Goal: Transaction & Acquisition: Purchase product/service

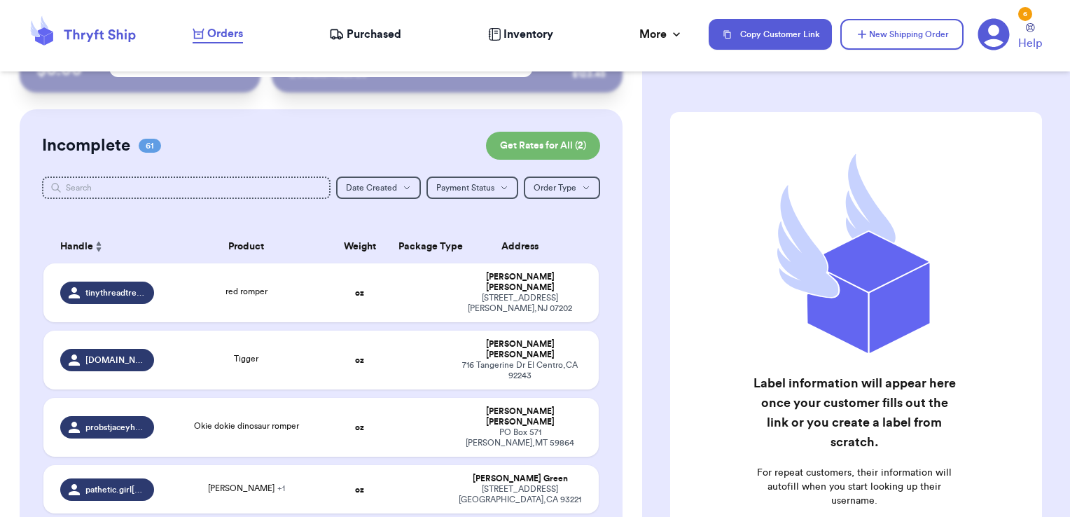
scroll to position [67, 0]
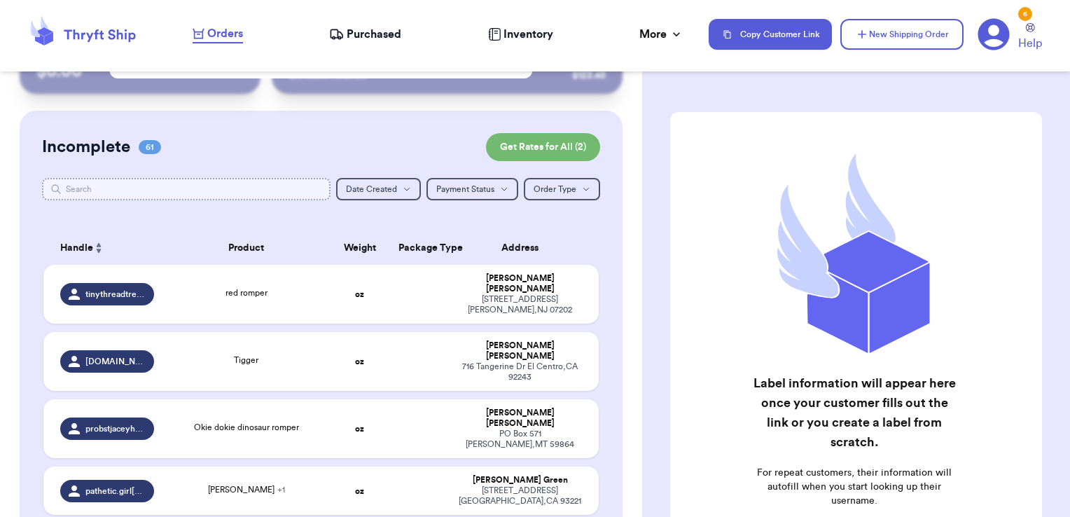
click at [202, 185] on input "text" at bounding box center [186, 189] width 289 height 22
type input "o"
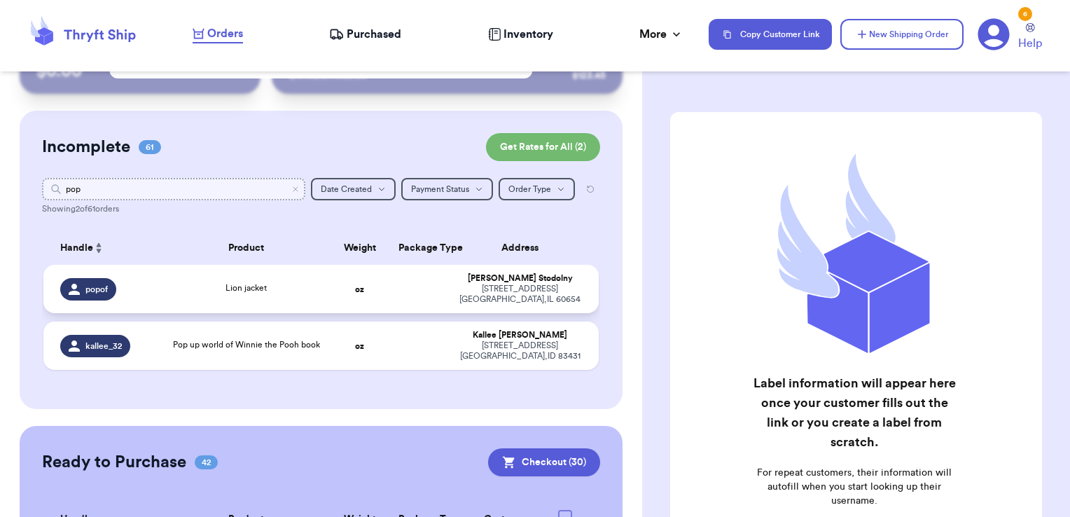
type input "pop"
click at [410, 296] on td at bounding box center [420, 289] width 60 height 48
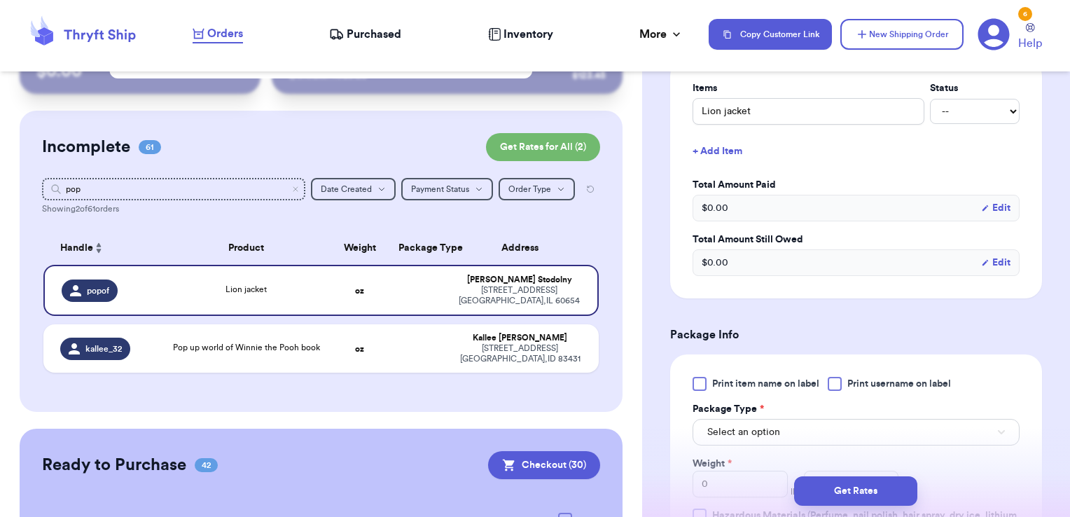
scroll to position [402, 0]
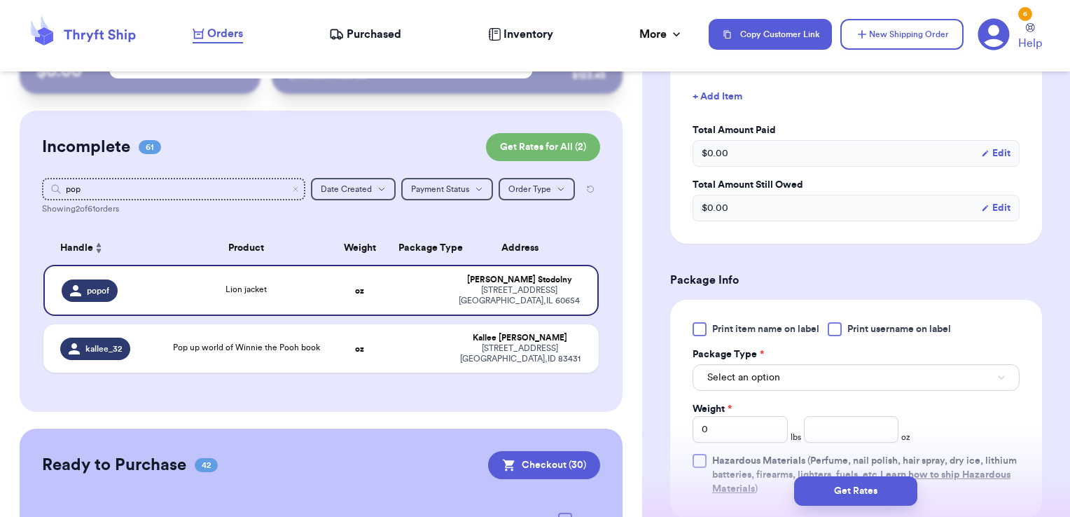
click at [844, 326] on label "Print username on label" at bounding box center [889, 329] width 123 height 14
click at [0, 0] on input "Print username on label" at bounding box center [0, 0] width 0 height 0
click at [806, 383] on button "Select an option" at bounding box center [856, 377] width 327 height 27
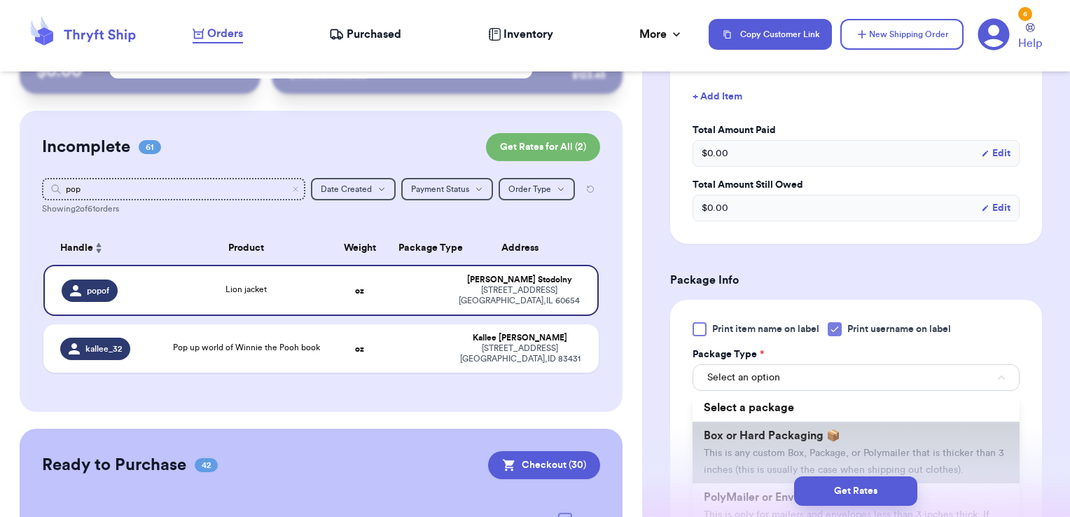
click at [752, 435] on span "Box or Hard Packaging 📦" at bounding box center [772, 435] width 137 height 11
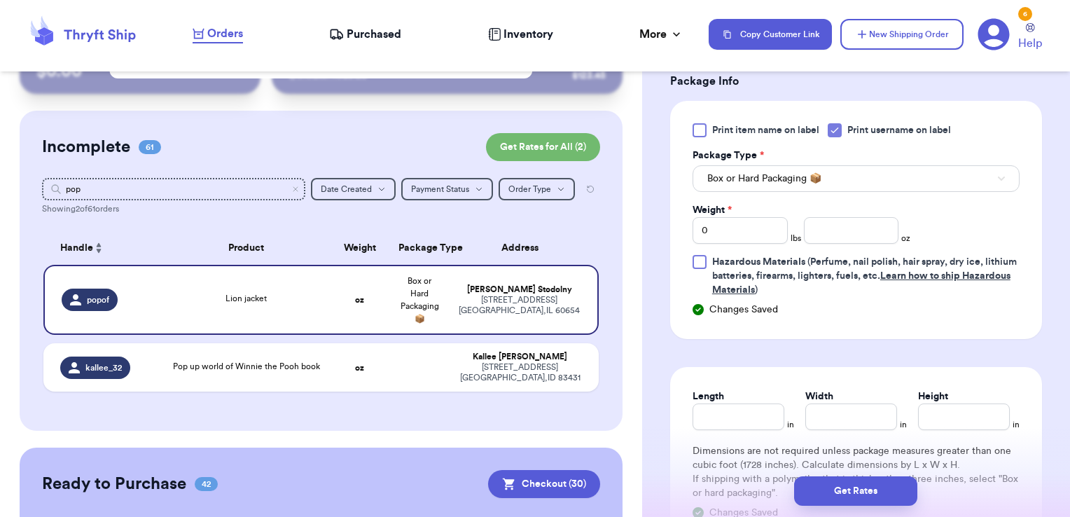
scroll to position [632, 0]
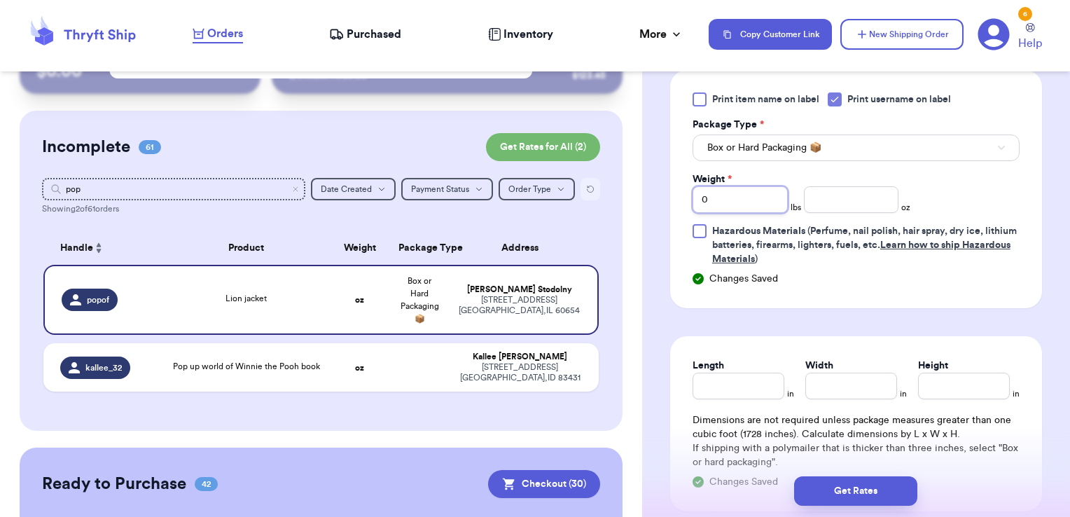
drag, startPoint x: 723, startPoint y: 198, endPoint x: 579, endPoint y: 184, distance: 144.2
click at [579, 184] on div "Customer Link New Order Total Balance Payout $ 0.00 Recent Payments View all @ …" at bounding box center [535, 258] width 1070 height 517
type input "1"
type input "9.63"
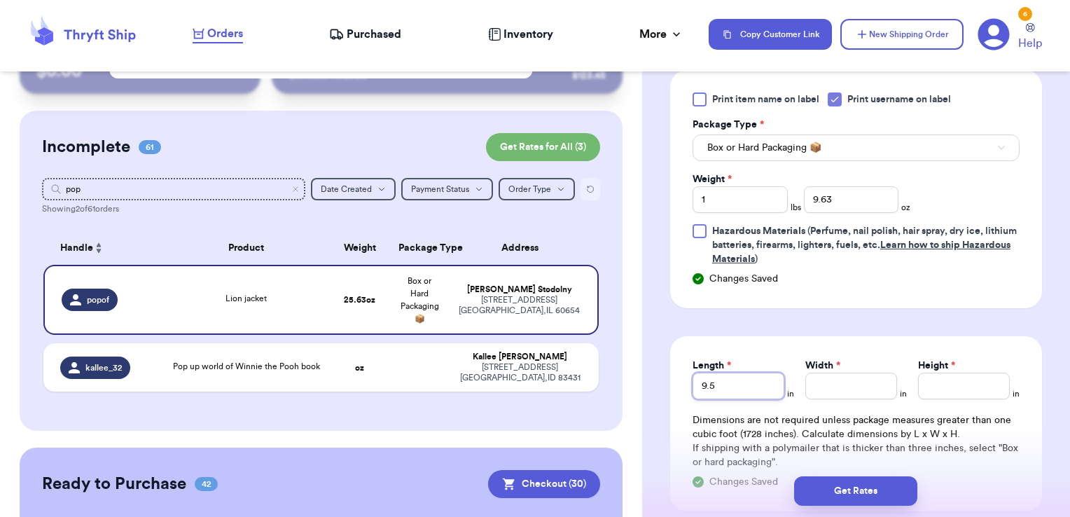
type input "9.5"
type input "12"
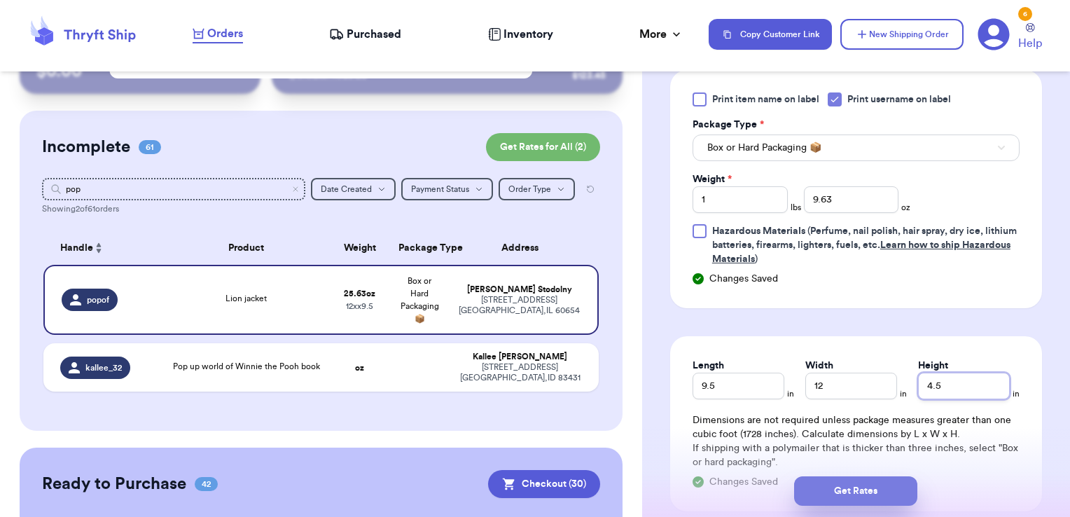
type input "4.5"
click at [806, 483] on button "Get Rates" at bounding box center [855, 490] width 123 height 29
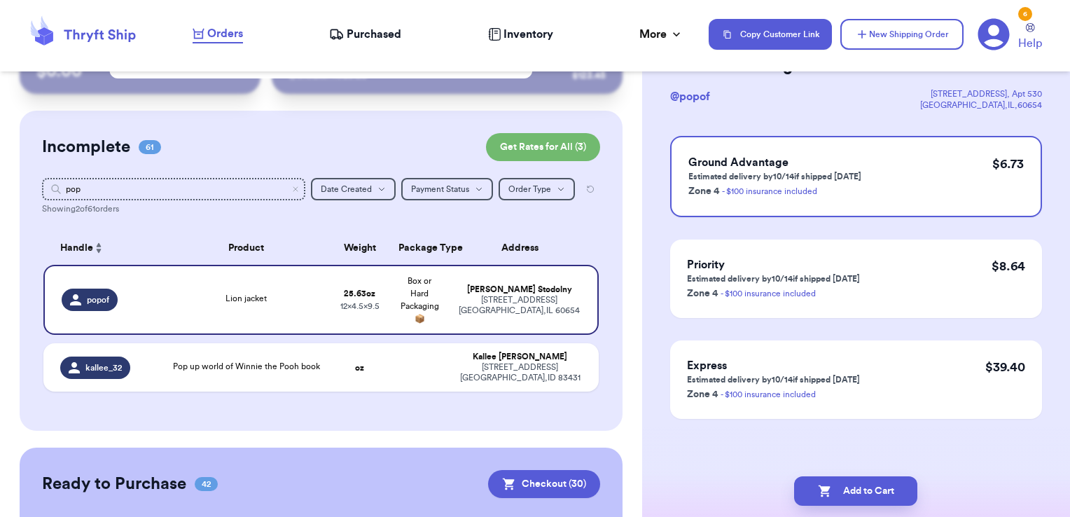
scroll to position [0, 0]
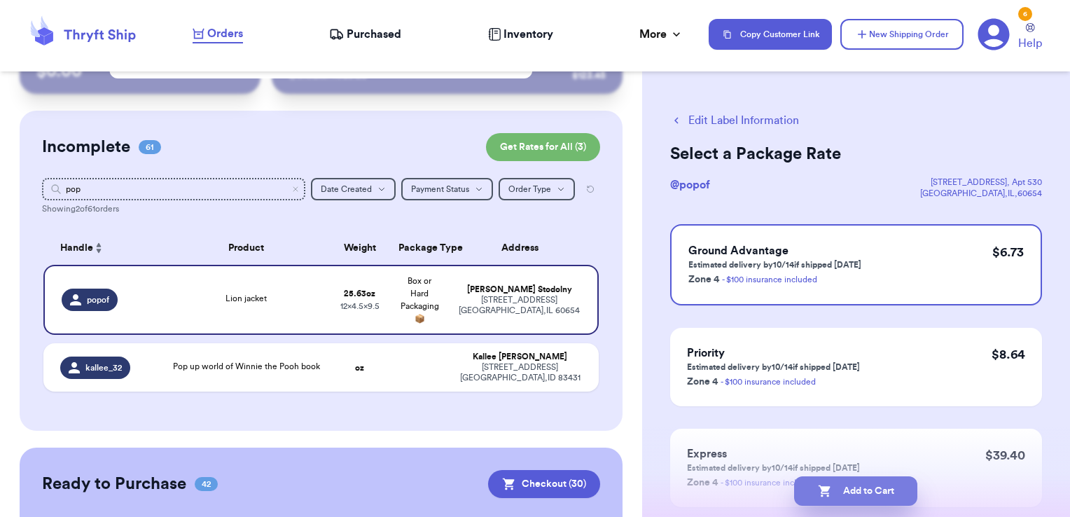
click at [834, 485] on button "Add to Cart" at bounding box center [855, 490] width 123 height 29
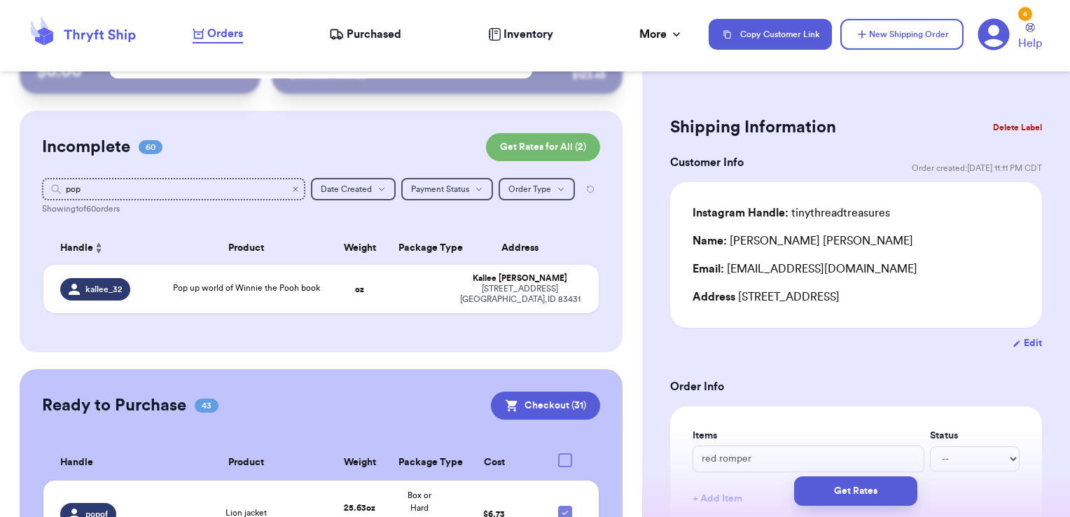
click at [291, 188] on icon "Clear search" at bounding box center [295, 189] width 8 height 8
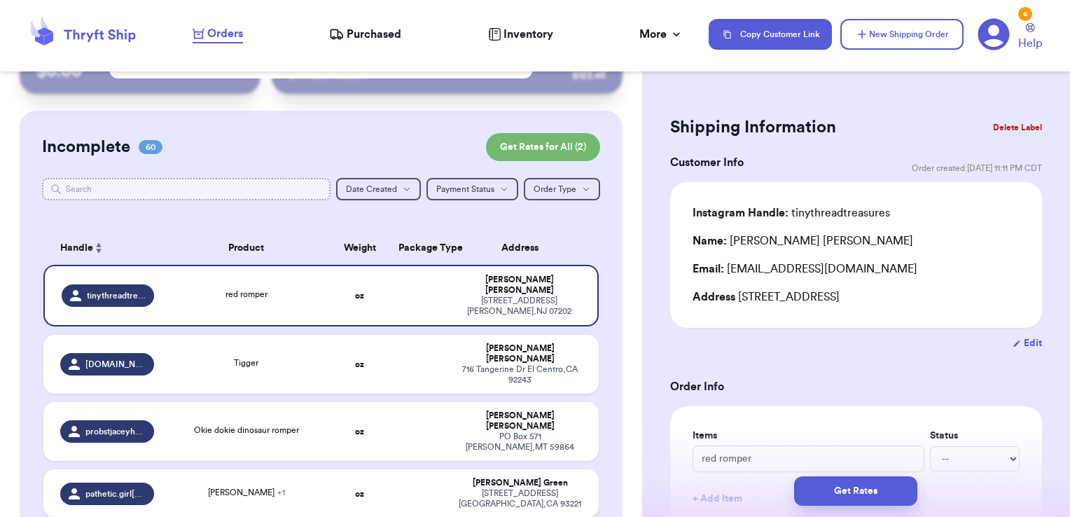
click at [265, 194] on input "text" at bounding box center [186, 189] width 289 height 22
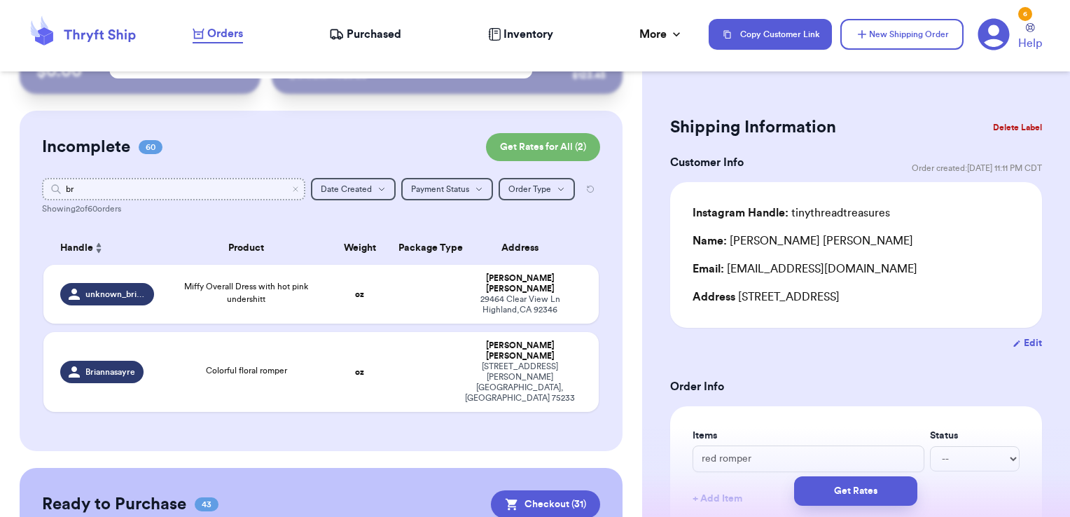
type input "b"
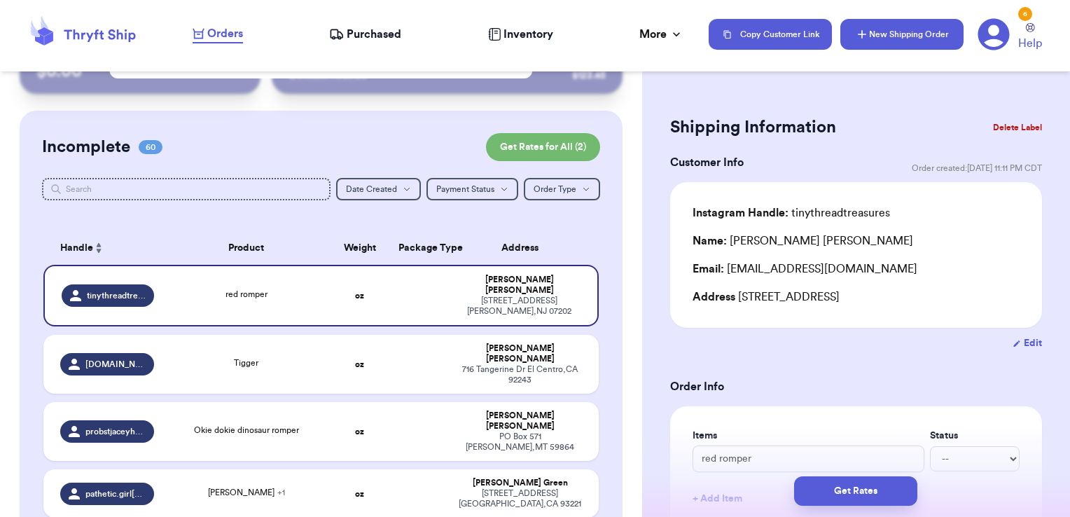
click at [891, 32] on button "New Shipping Order" at bounding box center [902, 34] width 123 height 31
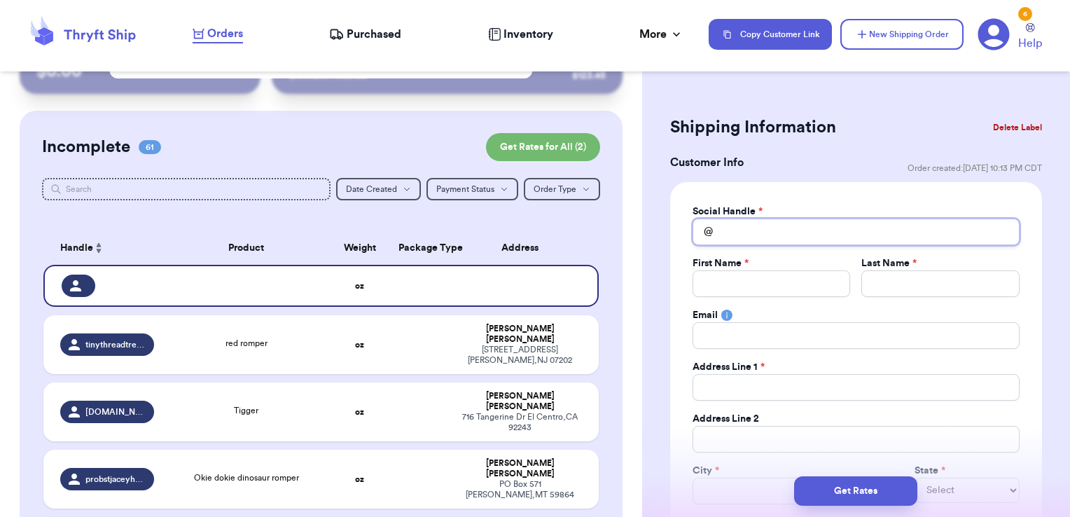
click at [780, 232] on input "Total Amount Paid" at bounding box center [856, 232] width 327 height 27
type input "b"
type input "br"
type input "bri"
type input "brit"
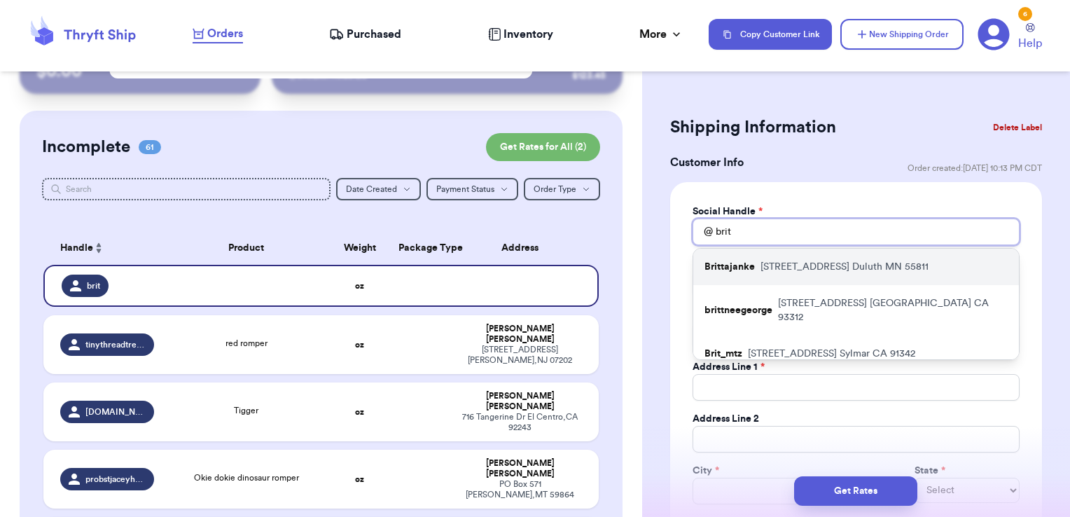
type input "brit"
click at [787, 260] on p "[STREET_ADDRESS]" at bounding box center [845, 267] width 168 height 14
type input "Brittajanke"
type input "Britta"
type input "[PERSON_NAME]"
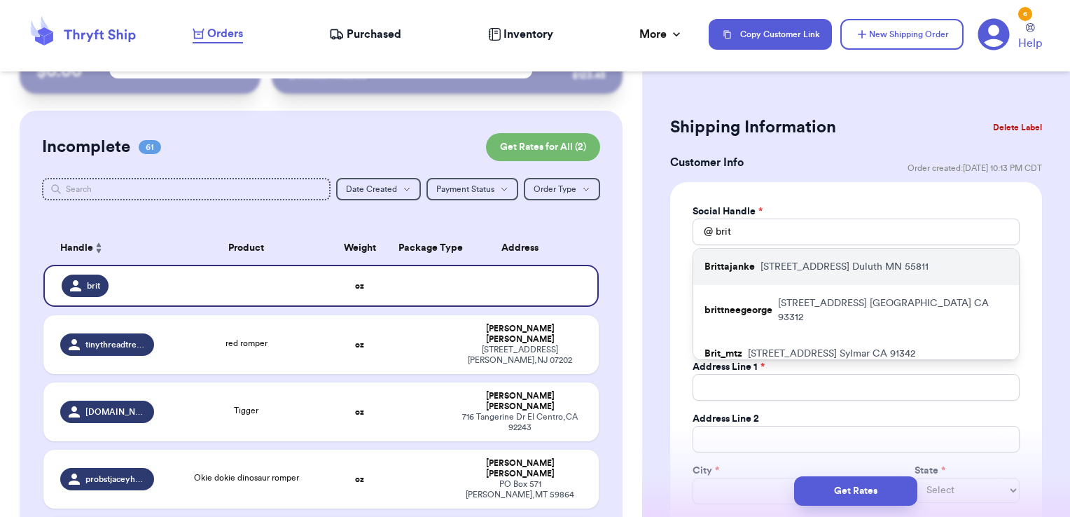
type input "[EMAIL_ADDRESS][DOMAIN_NAME]"
type input "[STREET_ADDRESS]"
type input "Duluth"
select select "MN"
type input "55811"
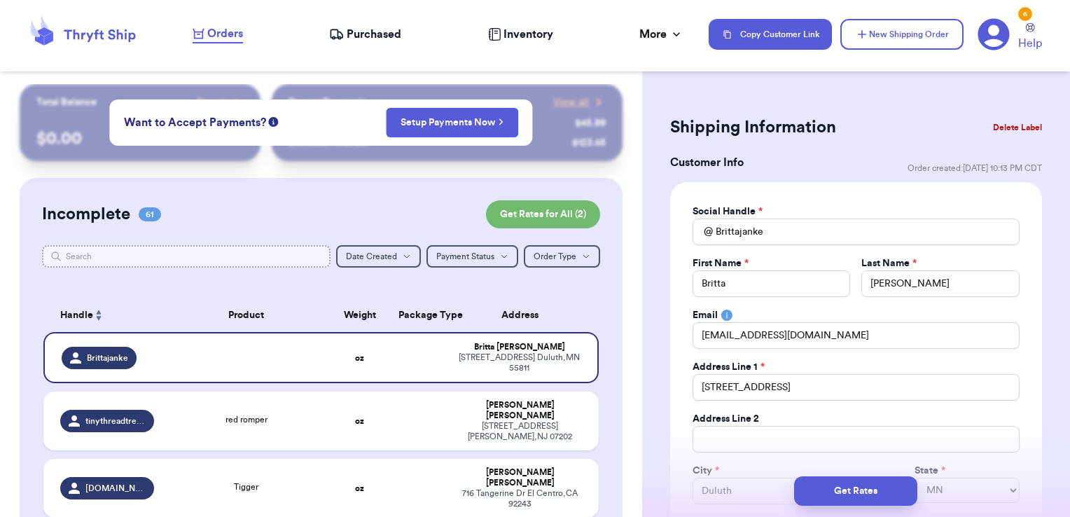
click at [299, 256] on input "text" at bounding box center [186, 256] width 289 height 22
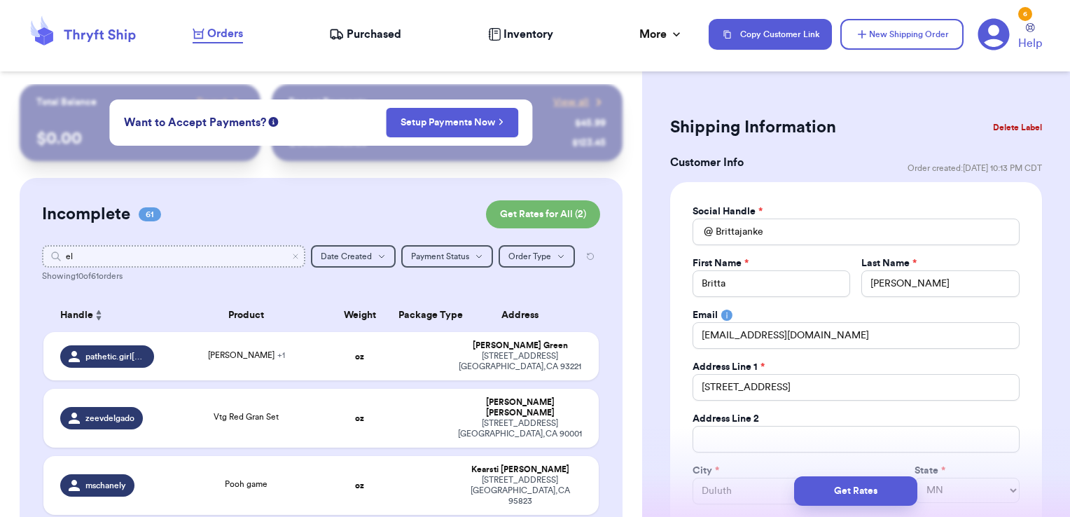
type input "e"
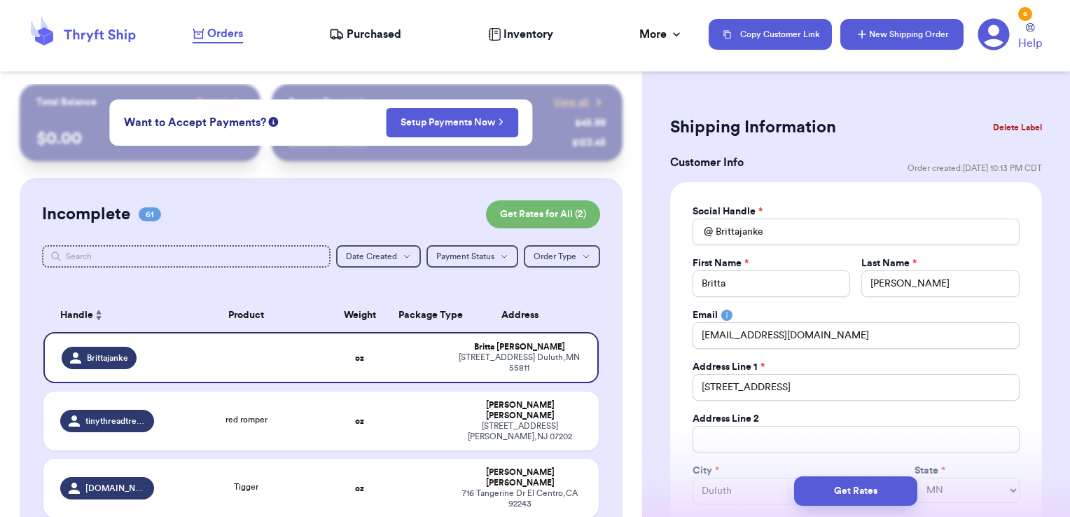
click at [891, 27] on button "New Shipping Order" at bounding box center [902, 34] width 123 height 31
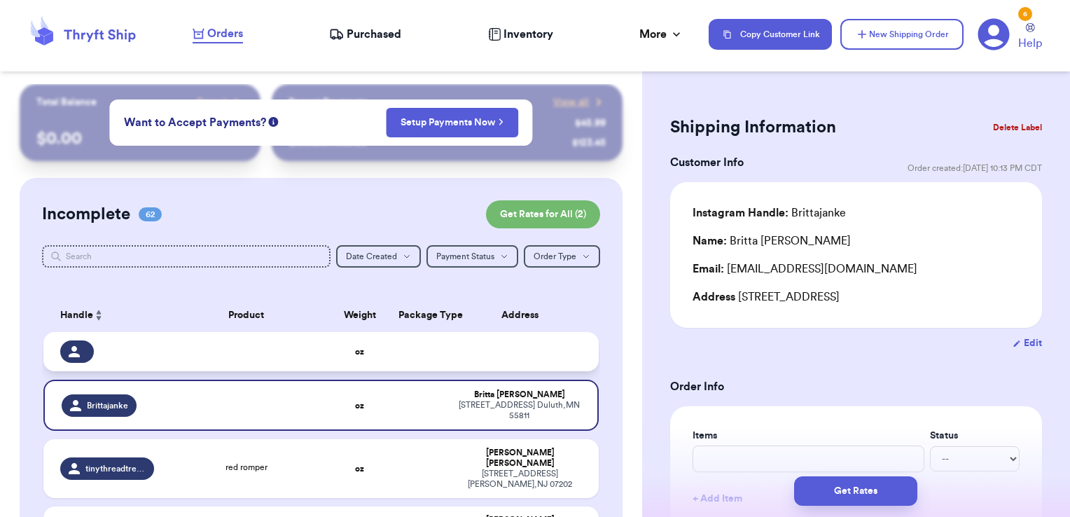
click at [437, 343] on td at bounding box center [420, 351] width 60 height 39
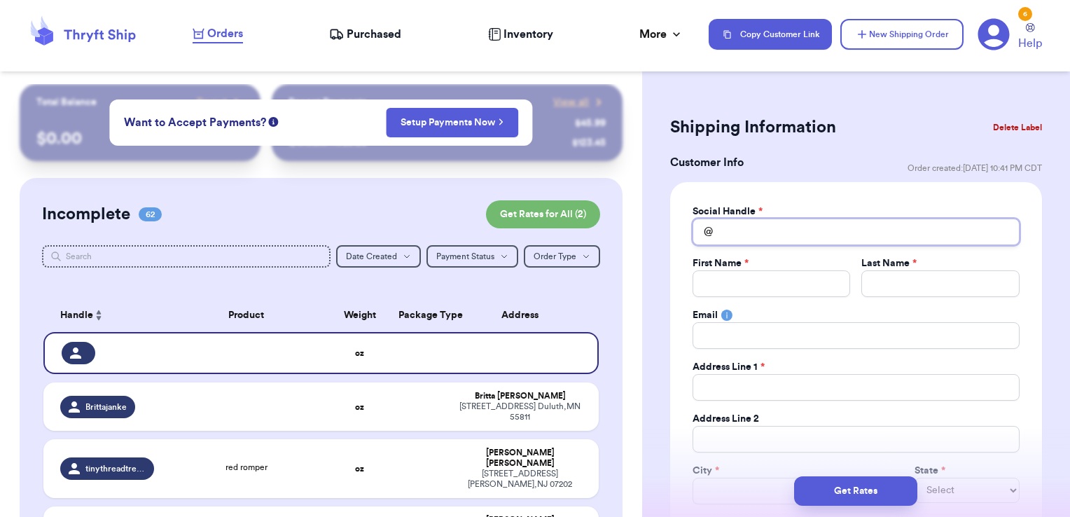
click at [745, 240] on input "Total Amount Paid" at bounding box center [856, 232] width 327 height 27
type input "e"
type input "el"
type input "ell"
type input "[PERSON_NAME]"
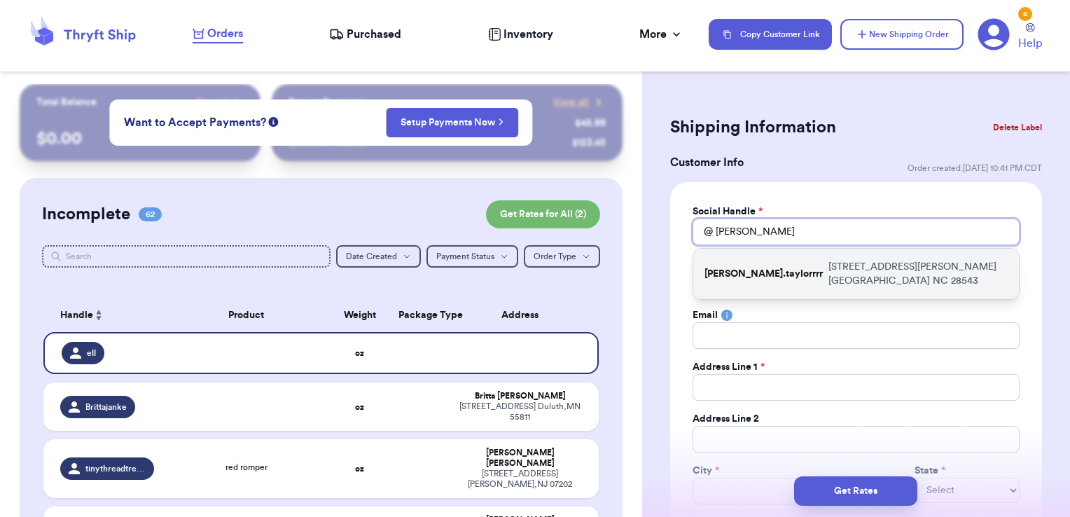
type input "[PERSON_NAME]"
click at [751, 267] on p "[PERSON_NAME].taylorrrr" at bounding box center [764, 274] width 118 height 14
type input "[PERSON_NAME].taylorrrr"
type input "[PERSON_NAME]"
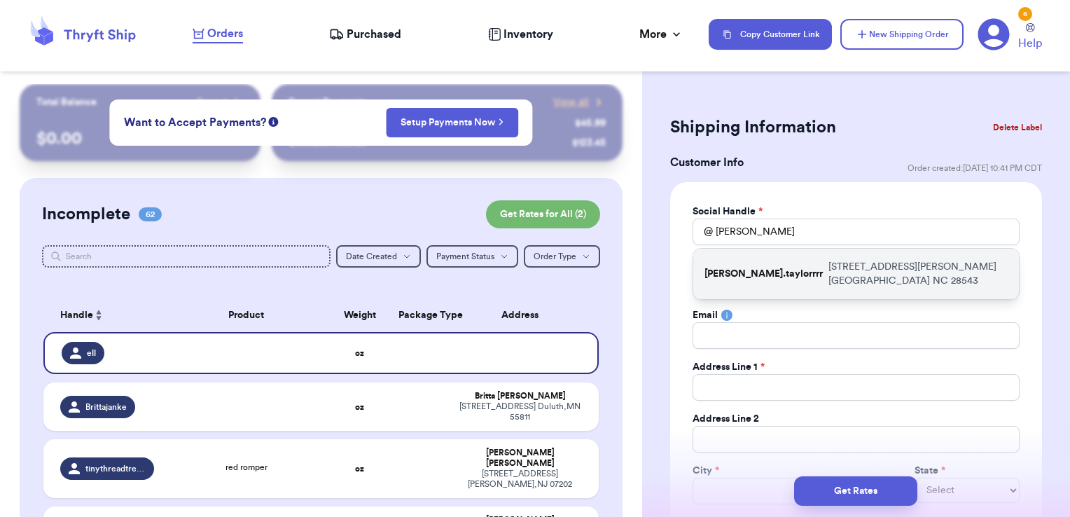
type input "[EMAIL_ADDRESS][DOMAIN_NAME]"
type input "[STREET_ADDRESS][PERSON_NAME]"
type input "[GEOGRAPHIC_DATA]"
select select "NC"
type input "28543"
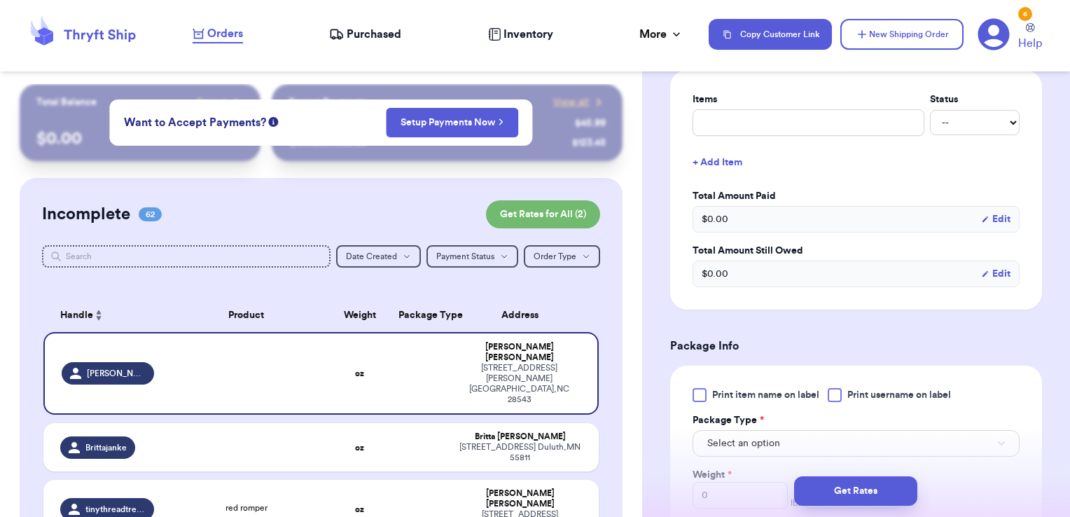
scroll to position [586, 0]
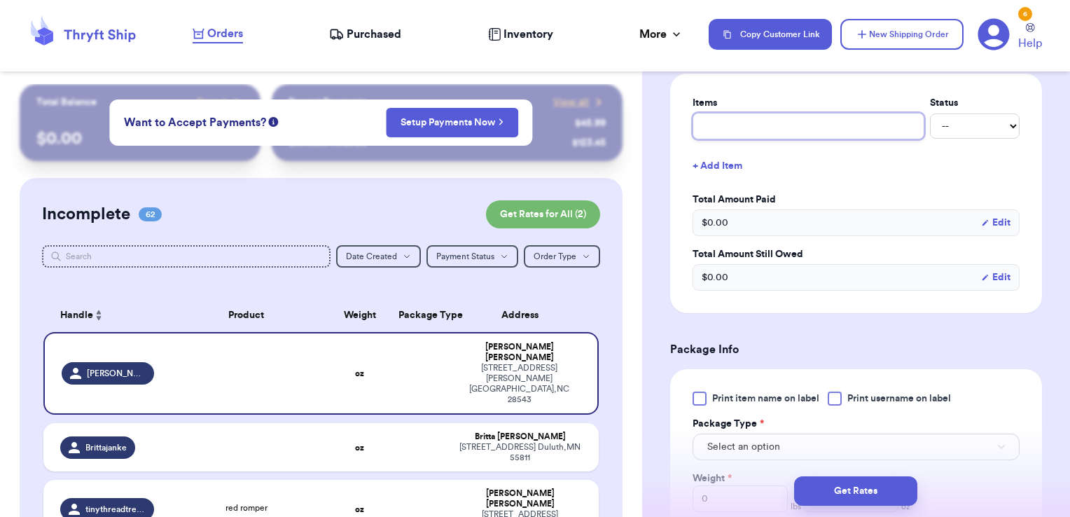
click at [746, 118] on input "text" at bounding box center [809, 126] width 232 height 27
type input "clothes- thank you!"
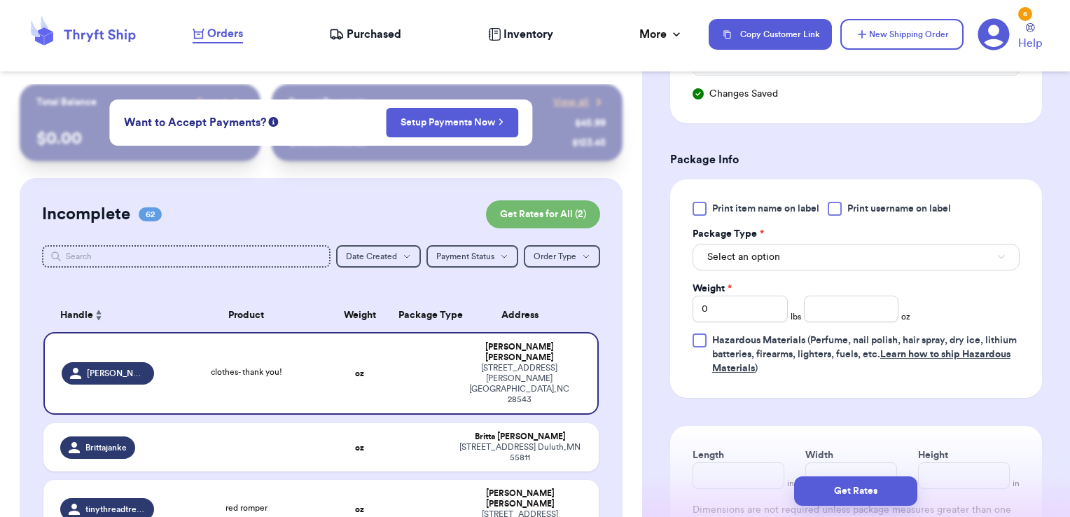
scroll to position [802, 0]
click at [857, 203] on span "Print username on label" at bounding box center [900, 208] width 104 height 14
click at [0, 0] on input "Print username on label" at bounding box center [0, 0] width 0 height 0
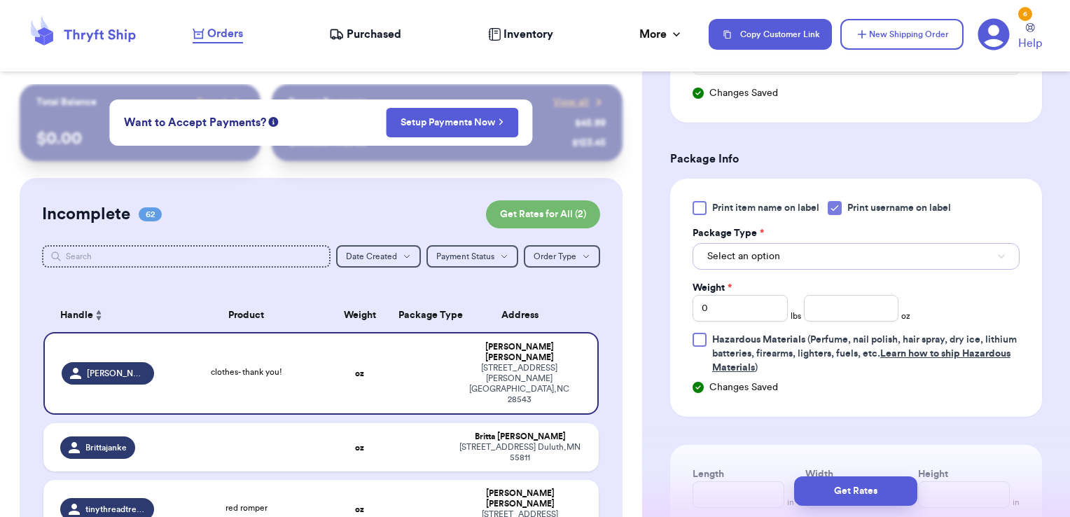
click at [837, 259] on button "Select an option" at bounding box center [856, 256] width 327 height 27
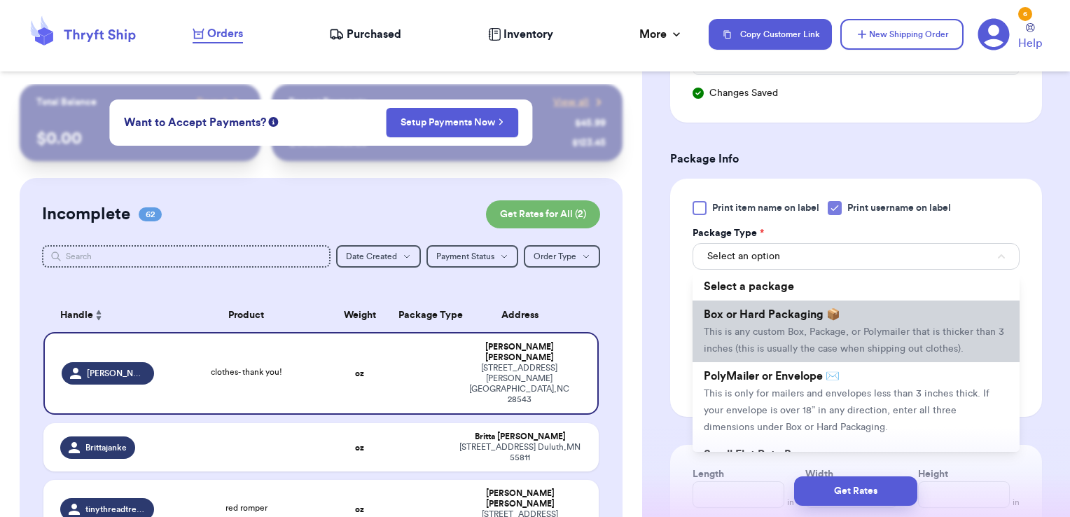
click at [811, 327] on span "This is any custom Box, Package, or Polymailer that is thicker than 3 inches (t…" at bounding box center [854, 340] width 301 height 27
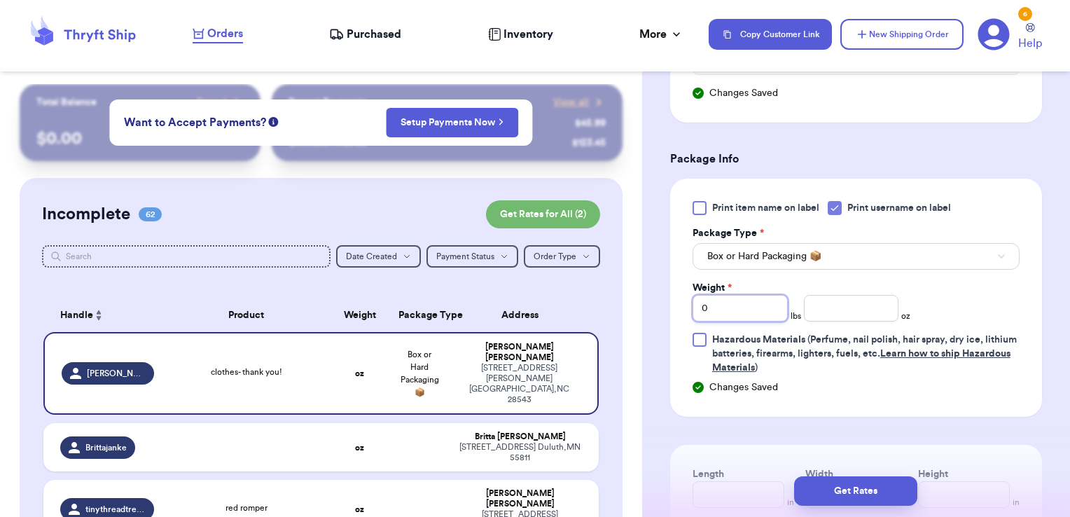
drag, startPoint x: 693, startPoint y: 300, endPoint x: 607, endPoint y: 302, distance: 85.5
click at [607, 302] on div "Customer Link New Order Total Balance Payout $ 0.00 Recent Payments View all @ …" at bounding box center [535, 258] width 1070 height 517
type input "2"
type input "2.27"
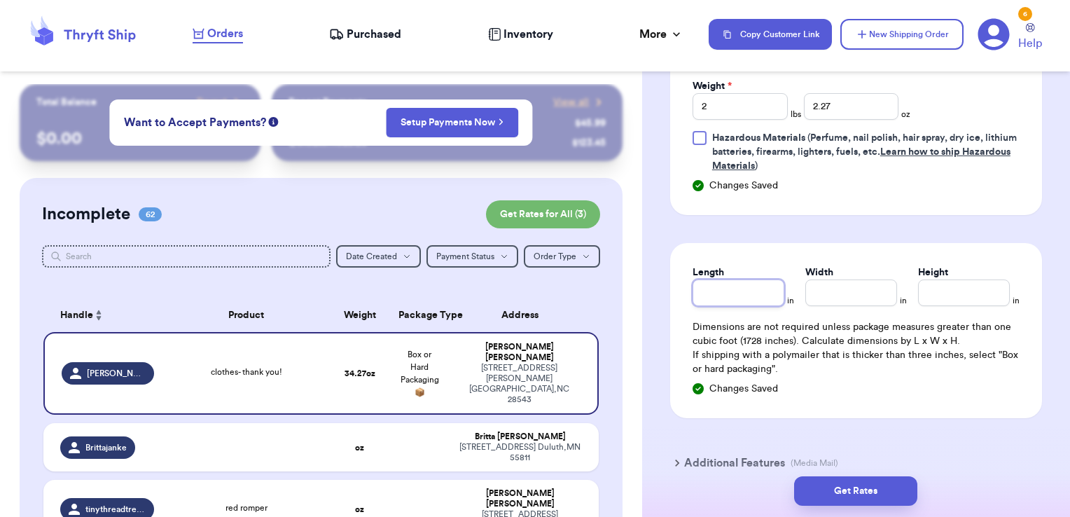
scroll to position [1007, 0]
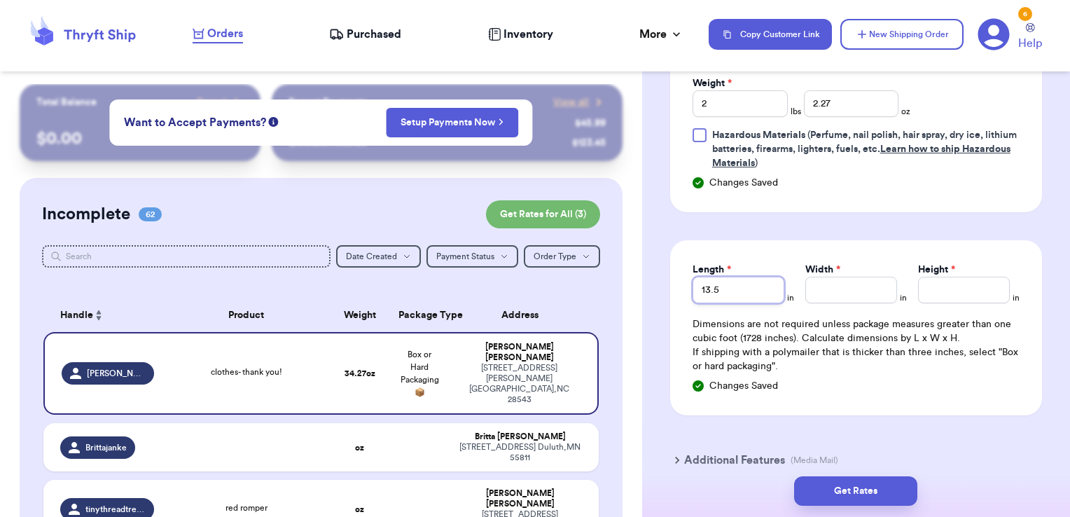
type input "13.5"
type input "11.5"
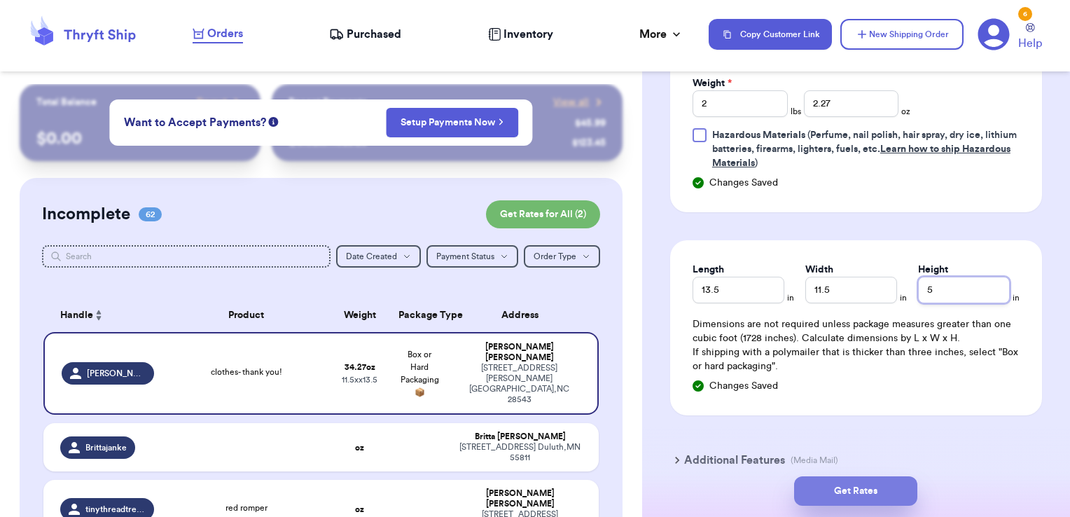
type input "5"
click at [892, 478] on button "Get Rates" at bounding box center [855, 490] width 123 height 29
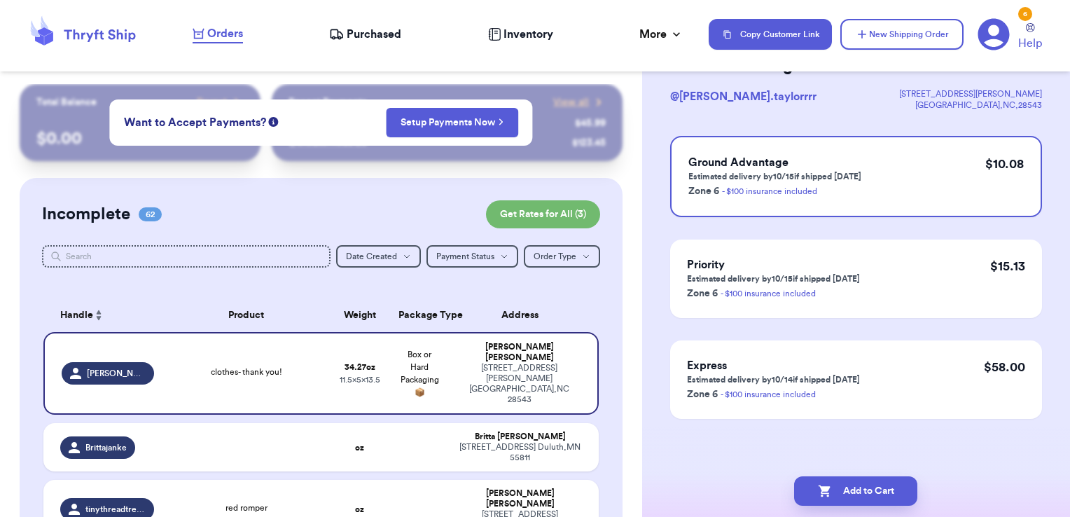
scroll to position [0, 0]
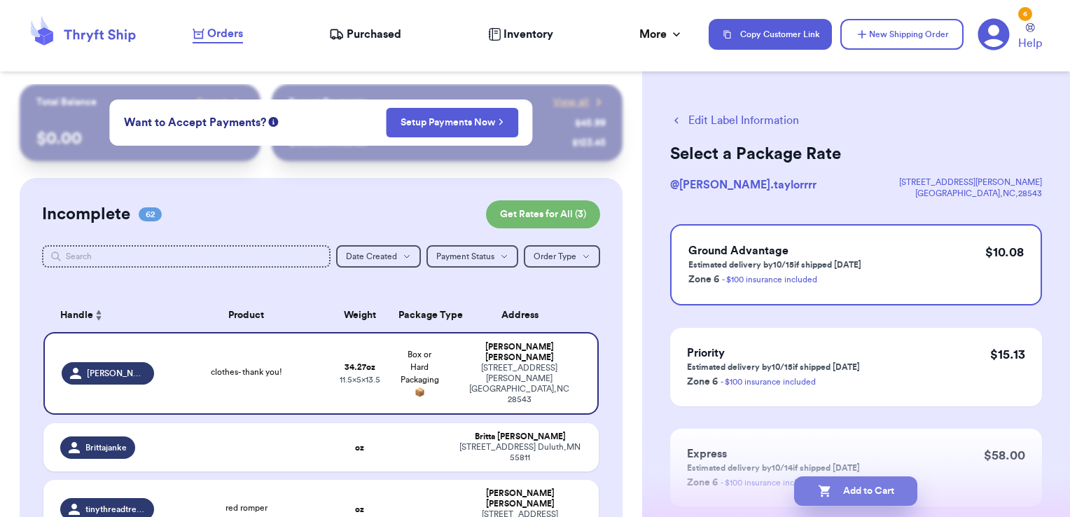
click at [885, 490] on button "Add to Cart" at bounding box center [855, 490] width 123 height 29
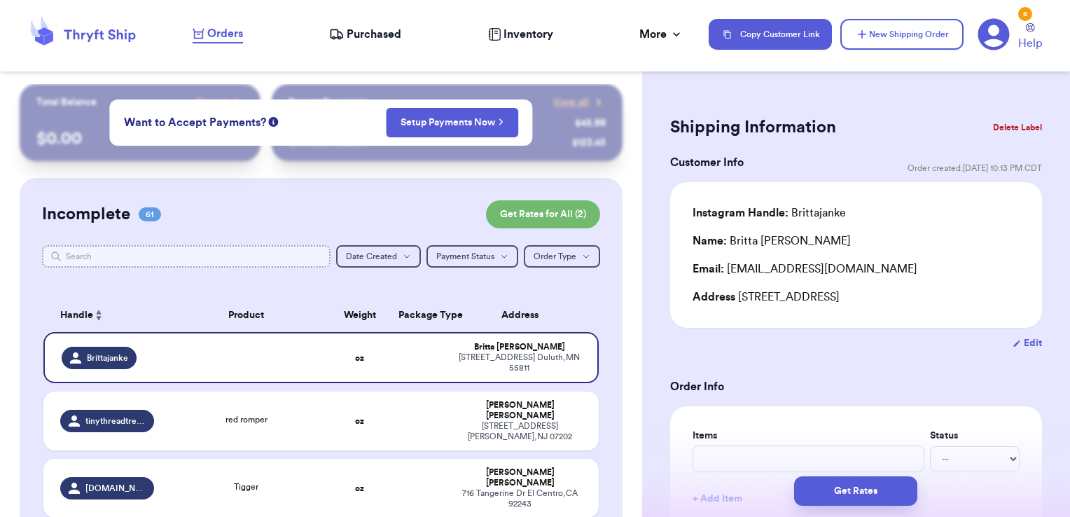
click at [275, 256] on input "text" at bounding box center [186, 256] width 289 height 22
type input "j"
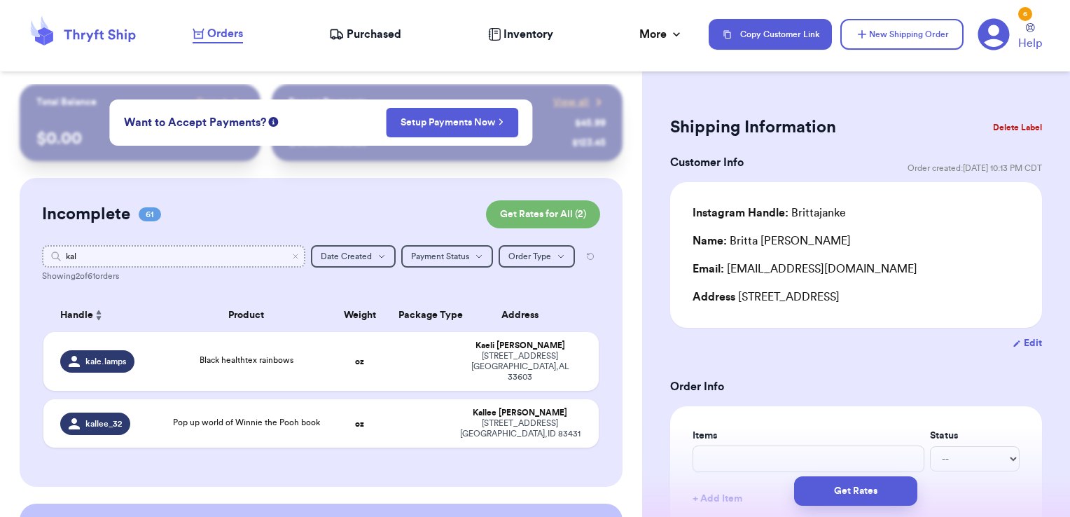
type input "kale"
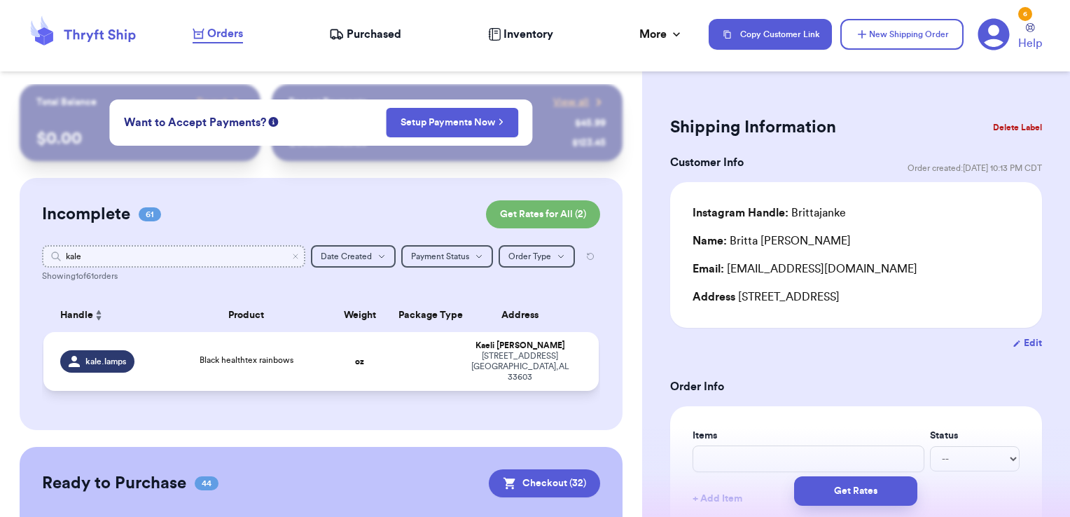
type input "kale"
click at [432, 349] on td at bounding box center [420, 361] width 60 height 59
type input "Black healthtex rainbows"
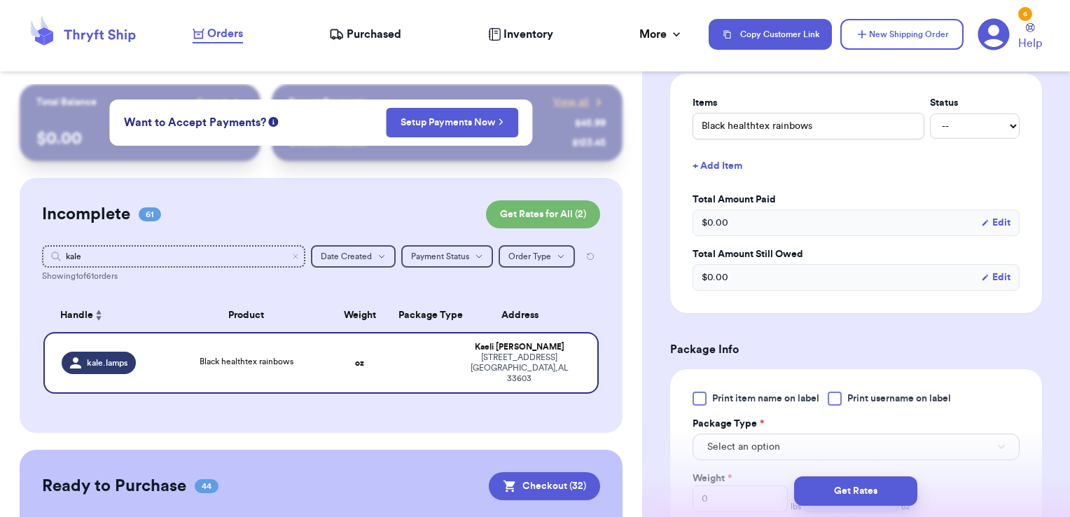
scroll to position [539, 0]
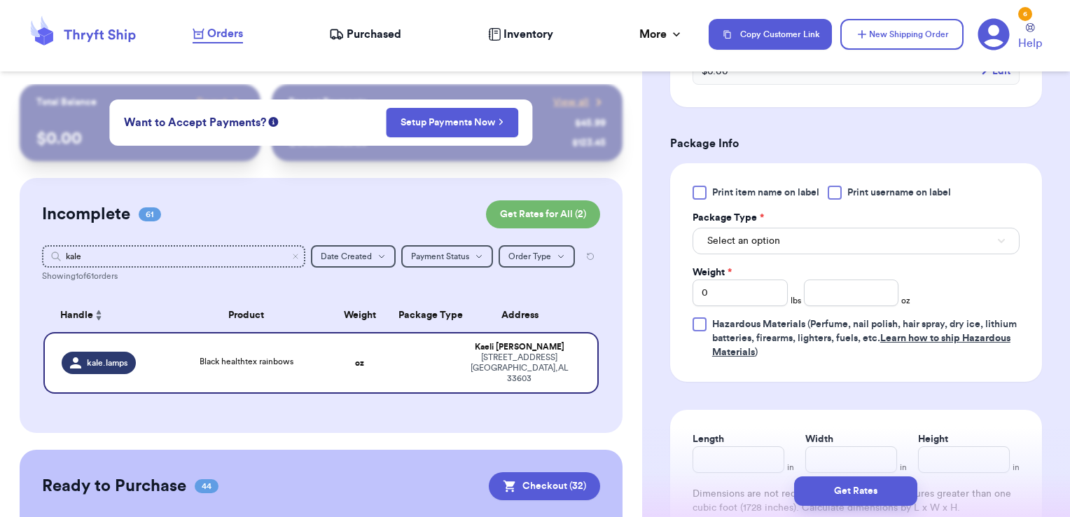
click at [837, 196] on div at bounding box center [835, 193] width 14 height 14
click at [0, 0] on input "Print username on label" at bounding box center [0, 0] width 0 height 0
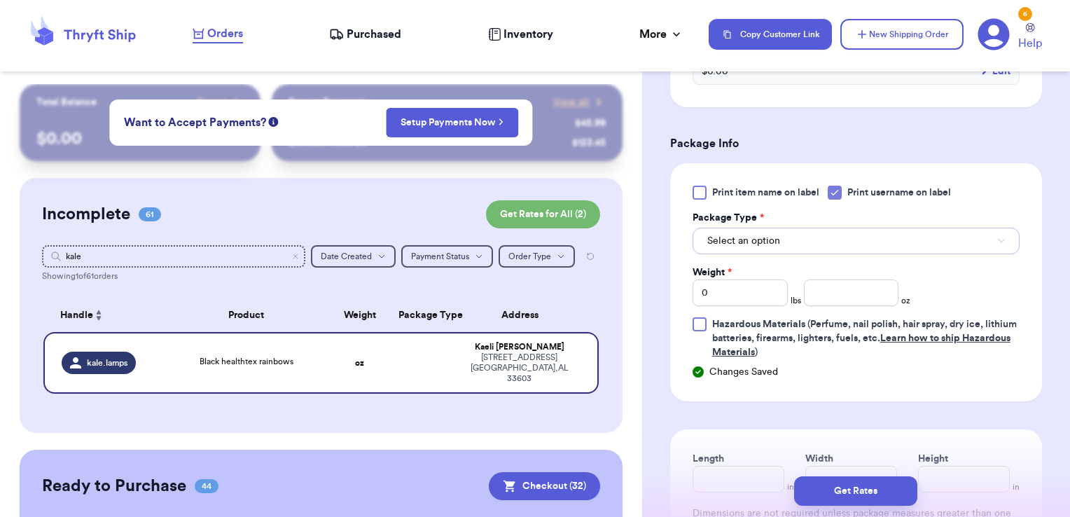
click at [819, 228] on button "Select an option" at bounding box center [856, 241] width 327 height 27
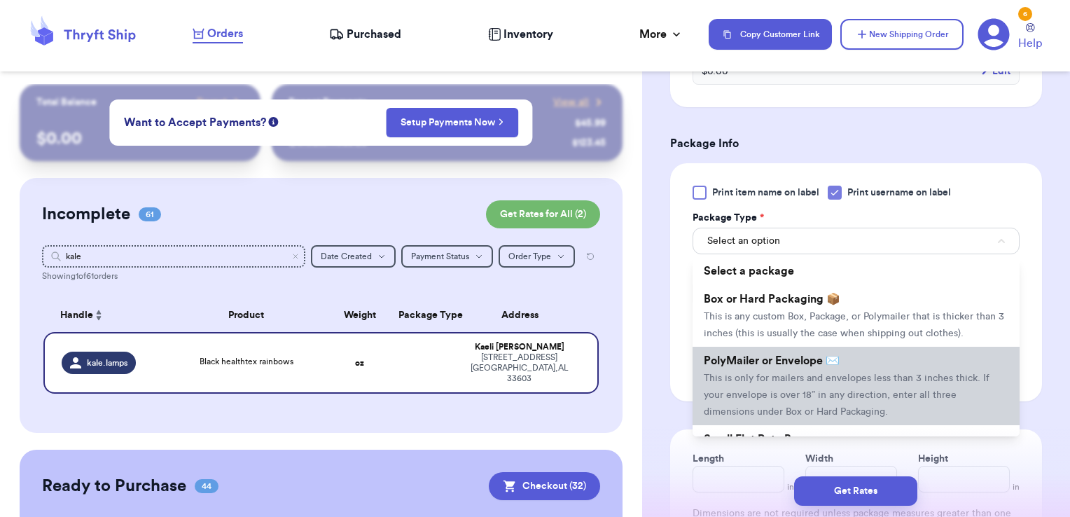
click at [796, 366] on span "PolyMailer or Envelope ✉️" at bounding box center [772, 360] width 136 height 11
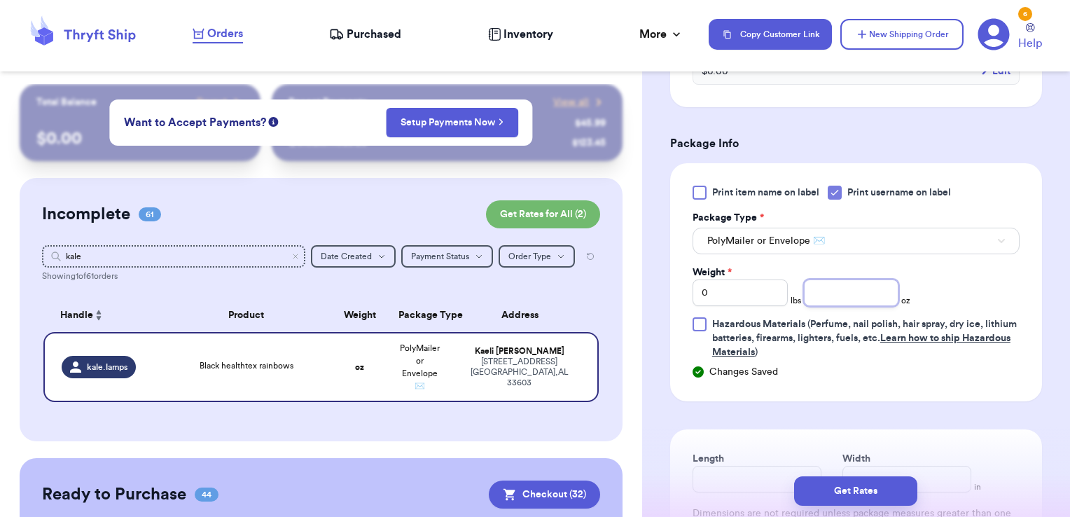
click at [832, 287] on input "number" at bounding box center [851, 293] width 95 height 27
type input "8.59"
click at [889, 486] on button "Get Rates" at bounding box center [855, 490] width 123 height 29
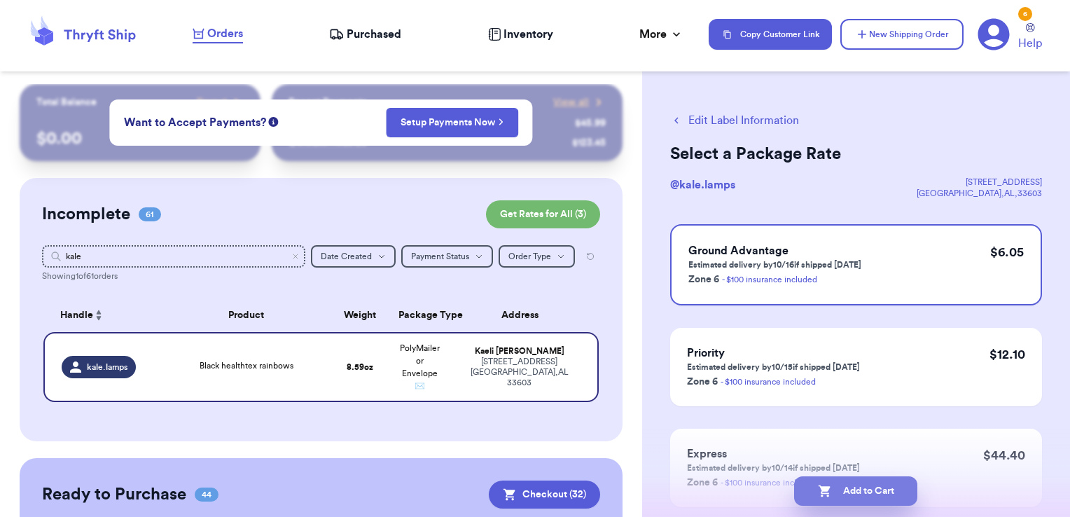
click at [888, 505] on button "Add to Cart" at bounding box center [855, 490] width 123 height 29
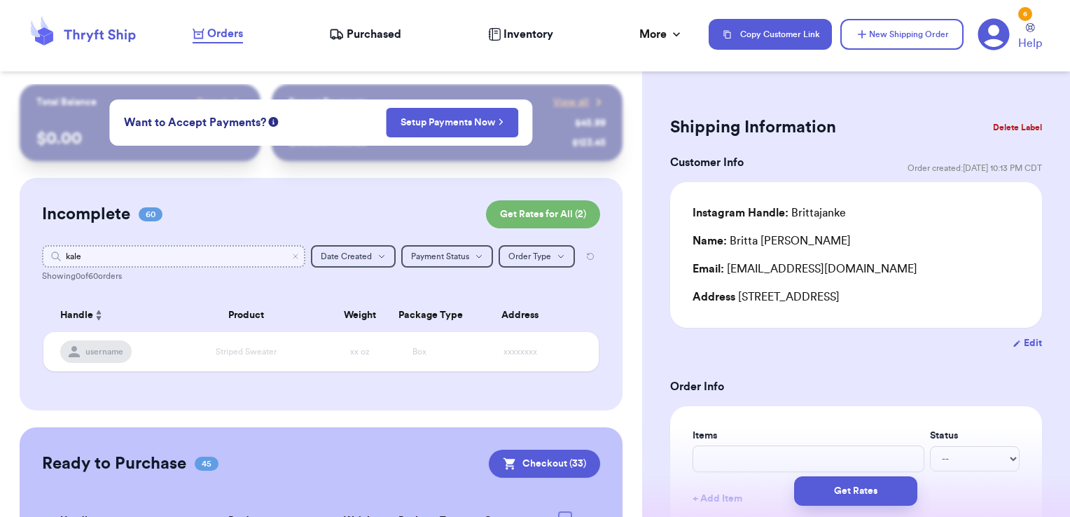
click at [282, 251] on input "kale" at bounding box center [174, 256] width 264 height 22
click at [291, 257] on icon "Clear search" at bounding box center [295, 256] width 8 height 8
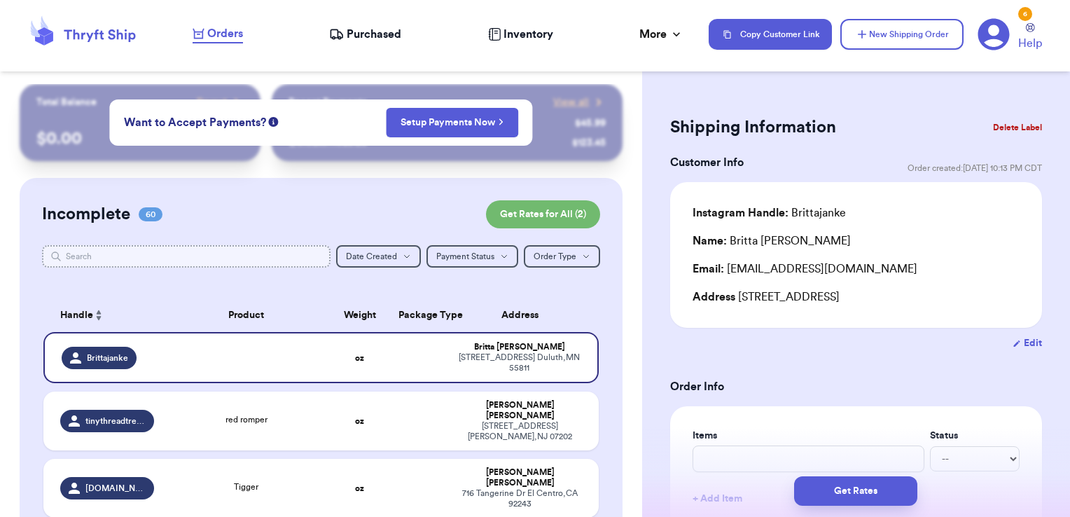
click at [233, 256] on input "text" at bounding box center [186, 256] width 289 height 22
type input "j"
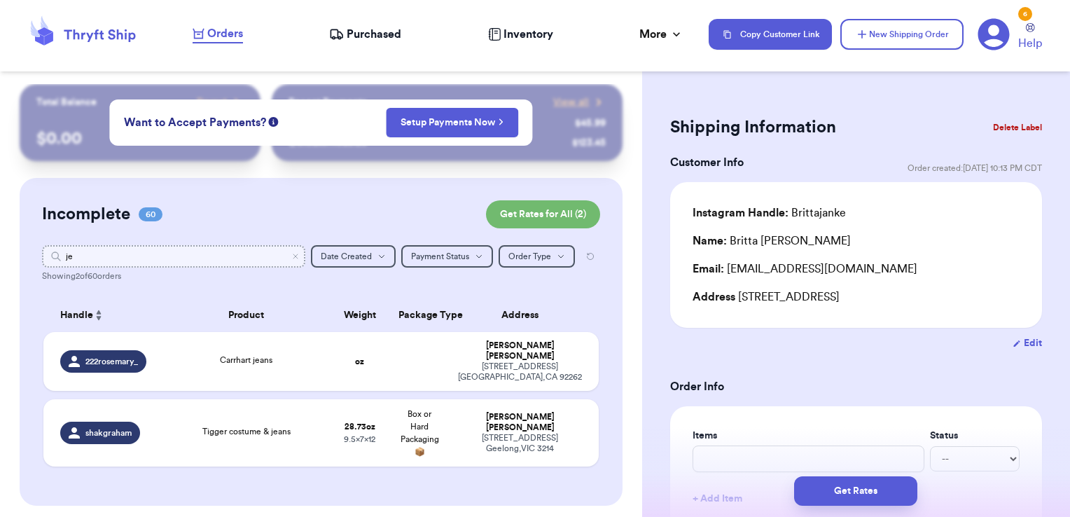
type input "j"
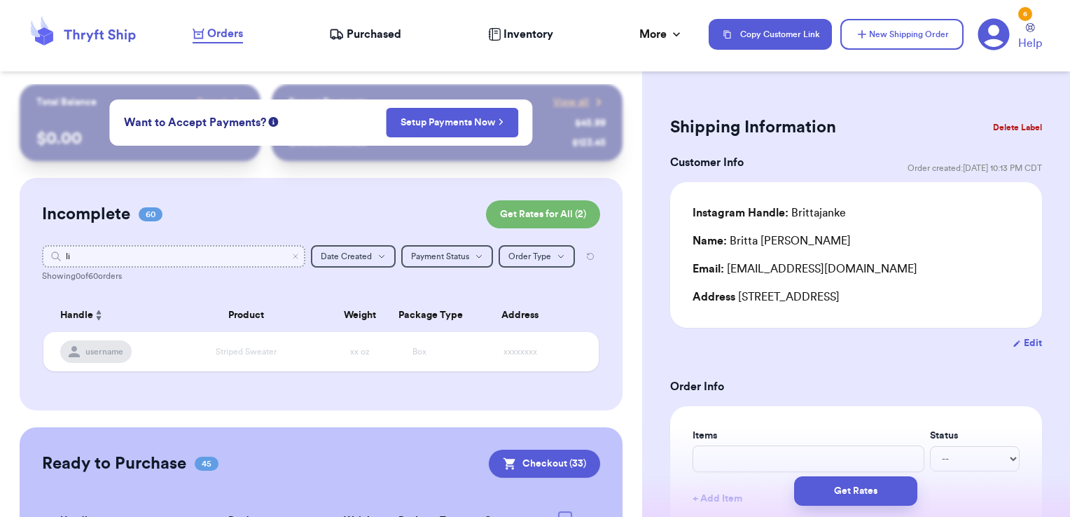
type input "l"
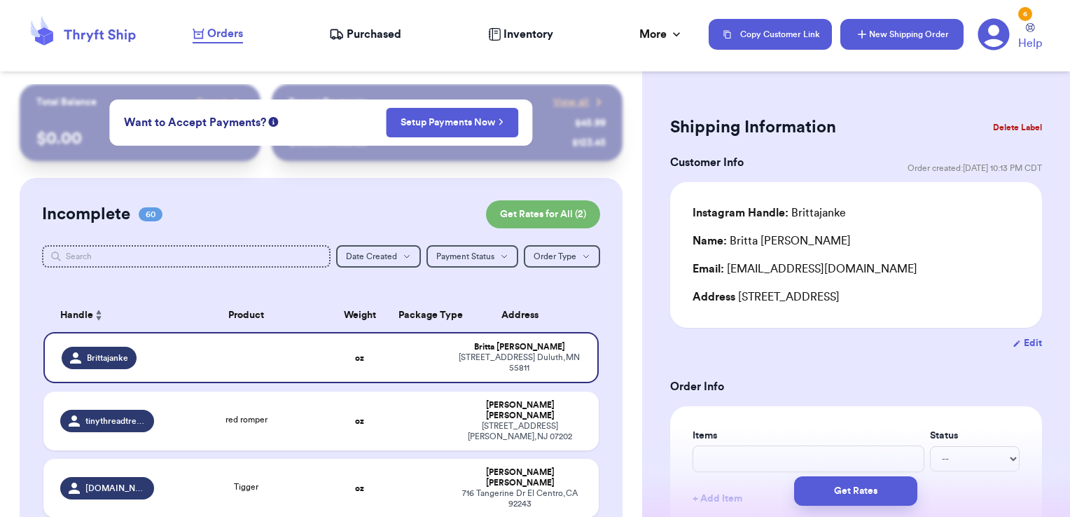
click at [917, 42] on button "New Shipping Order" at bounding box center [902, 34] width 123 height 31
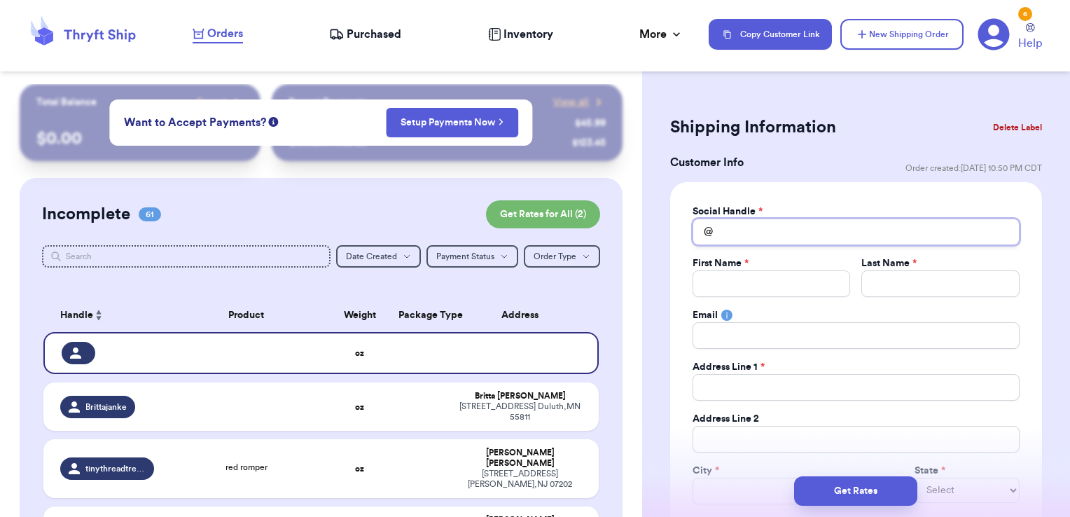
click at [825, 233] on input "Total Amount Paid" at bounding box center [856, 232] width 327 height 27
type input "l"
type input "li"
type input "lil"
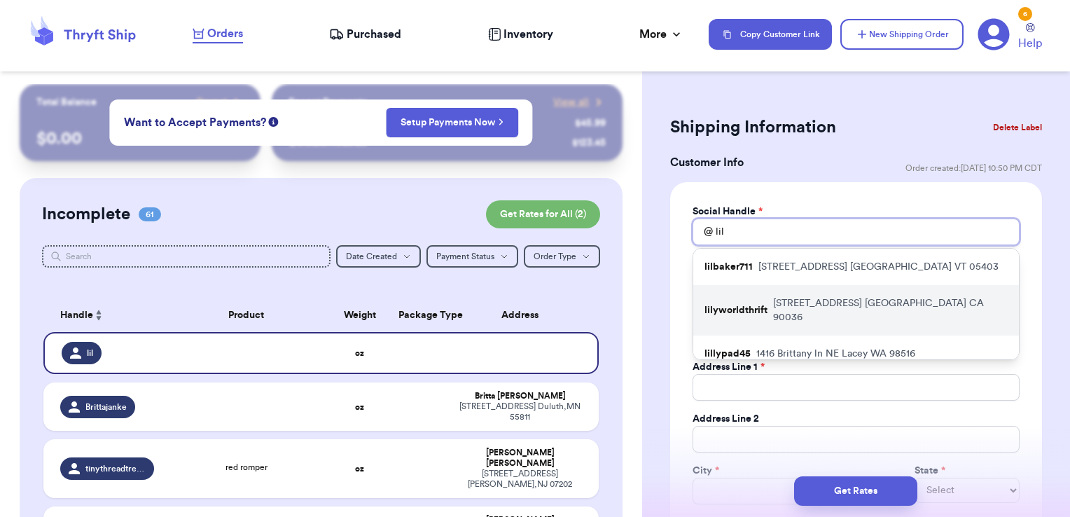
type input "lil"
click at [814, 306] on p "[STREET_ADDRESS]" at bounding box center [890, 310] width 235 height 28
type input "lilyworldthrift"
type input "[PERSON_NAME]"
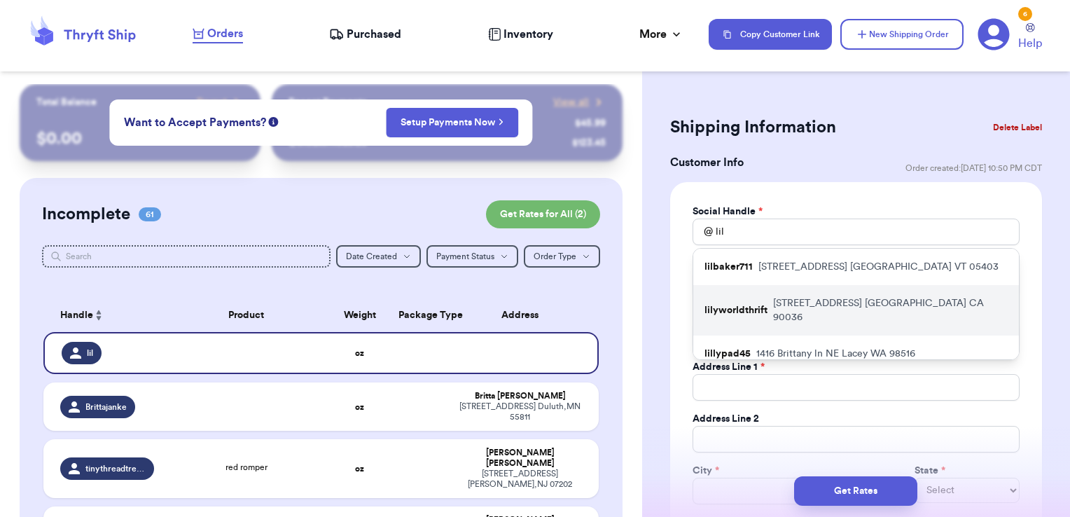
type input "[EMAIL_ADDRESS][DOMAIN_NAME]"
type input "[STREET_ADDRESS]"
type input "4"
type input "[GEOGRAPHIC_DATA]"
select select "CA"
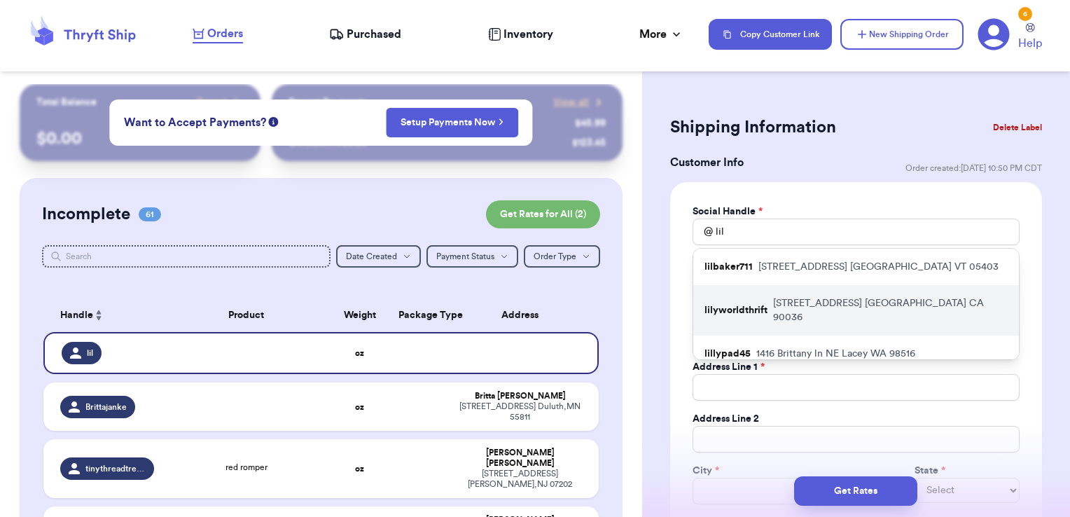
type input "90036"
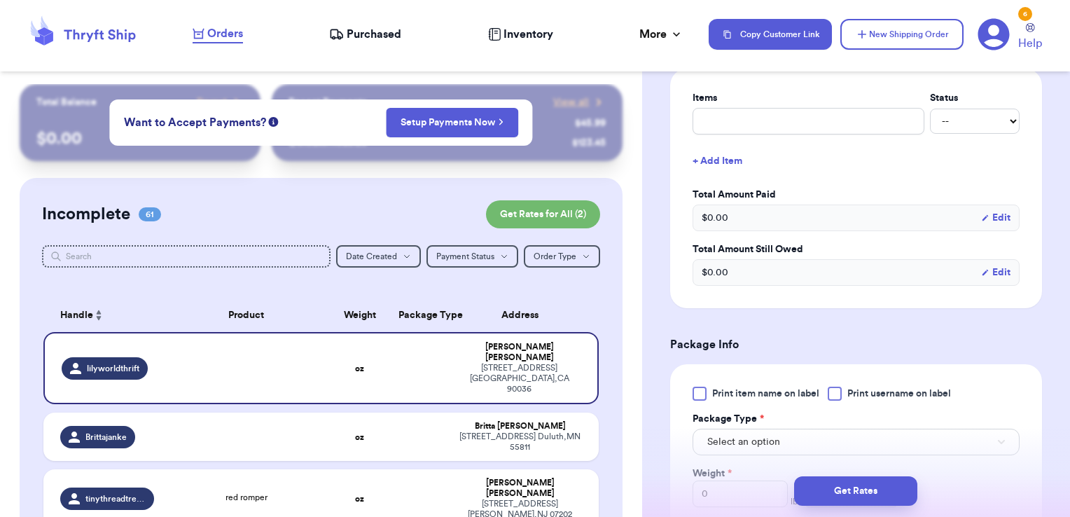
scroll to position [597, 0]
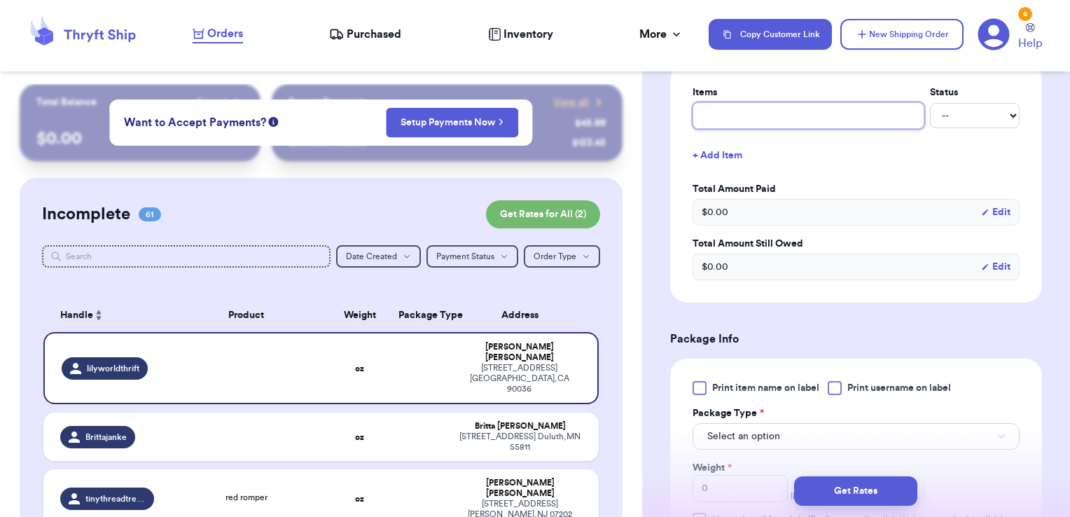
click at [771, 120] on input "text" at bounding box center [809, 115] width 232 height 27
type input "clothes- thank you!"
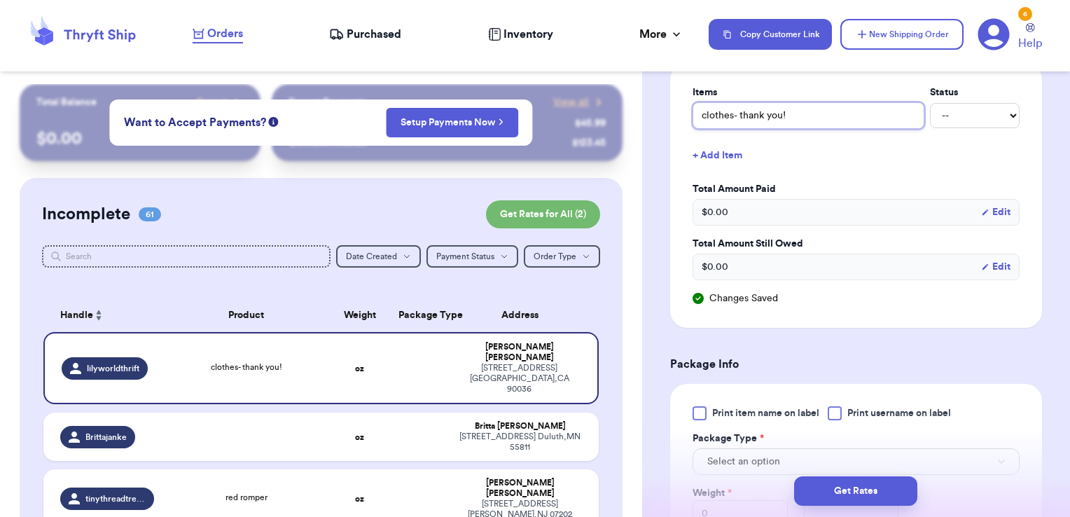
scroll to position [744, 0]
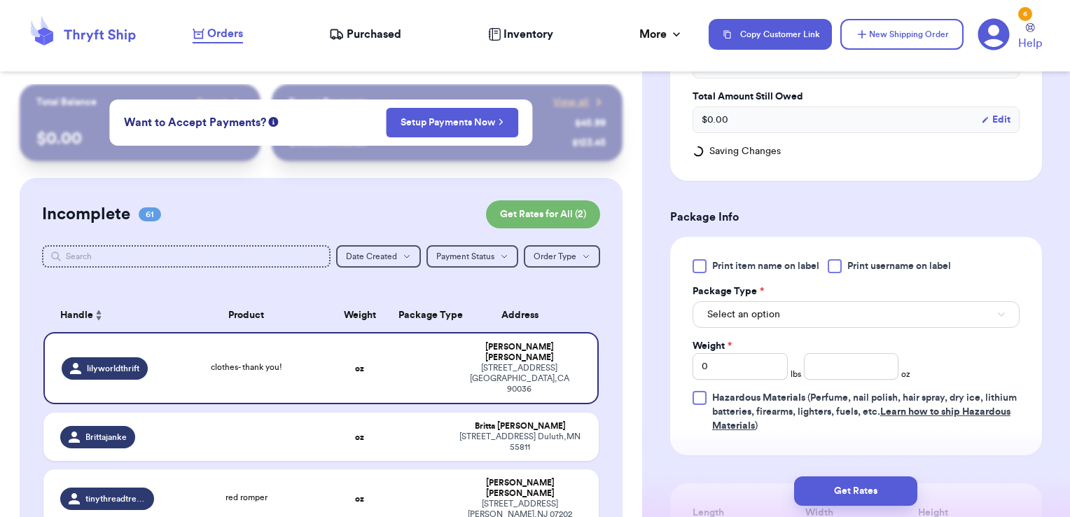
click at [838, 265] on div at bounding box center [835, 266] width 14 height 14
click at [0, 0] on input "Print username on label" at bounding box center [0, 0] width 0 height 0
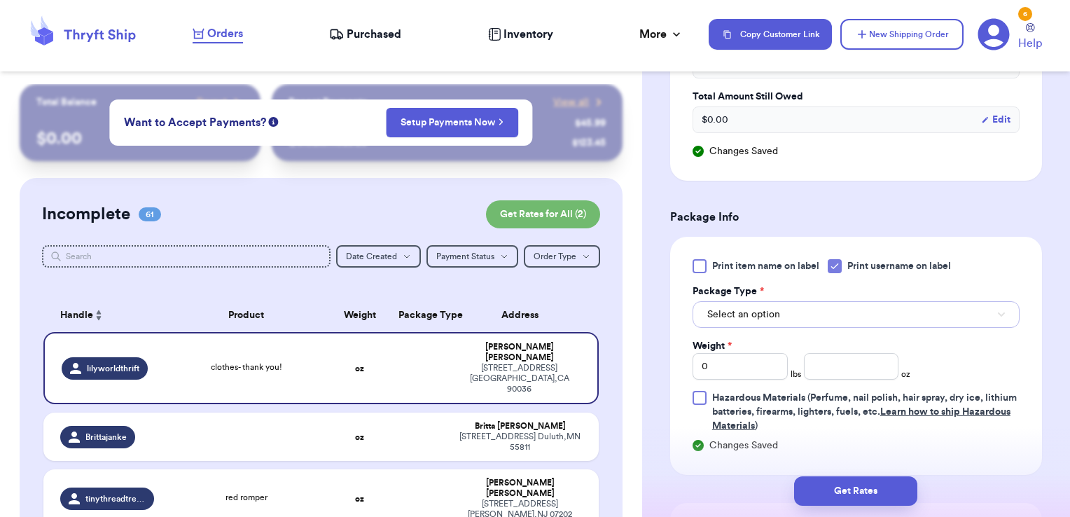
click at [822, 304] on button "Select an option" at bounding box center [856, 314] width 327 height 27
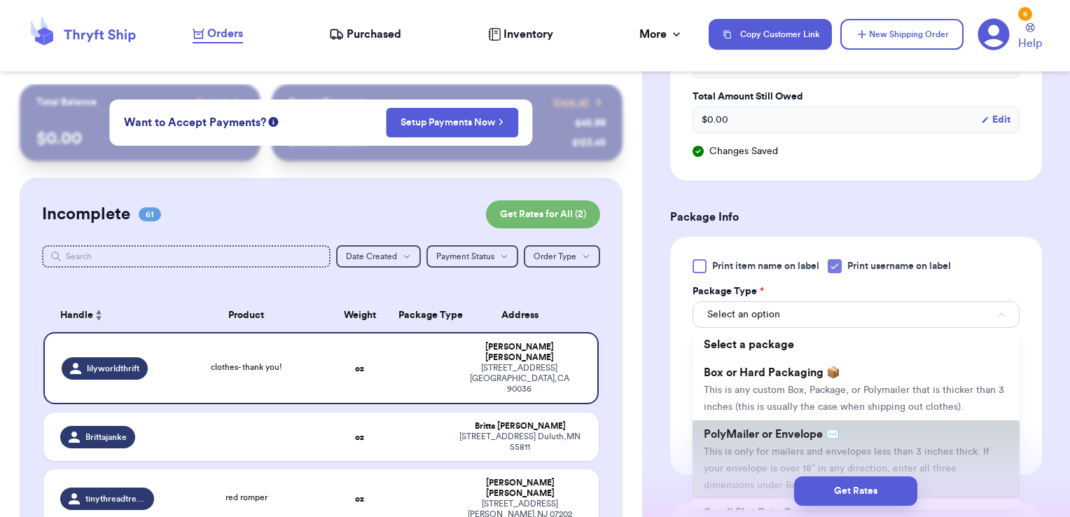
click at [766, 441] on li "PolyMailer or Envelope ✉️ This is only for mailers and envelopes less than 3 in…" at bounding box center [856, 459] width 327 height 78
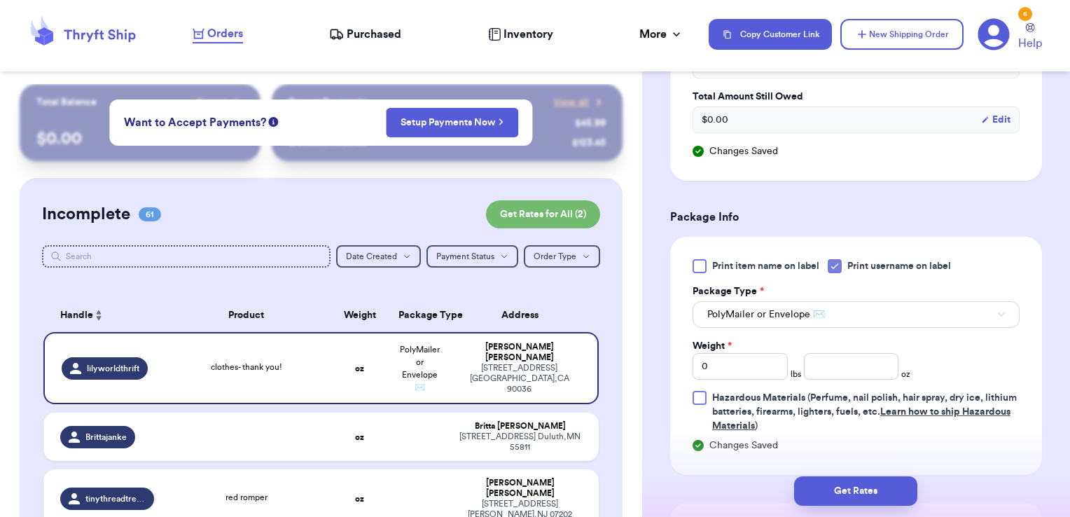
scroll to position [813, 0]
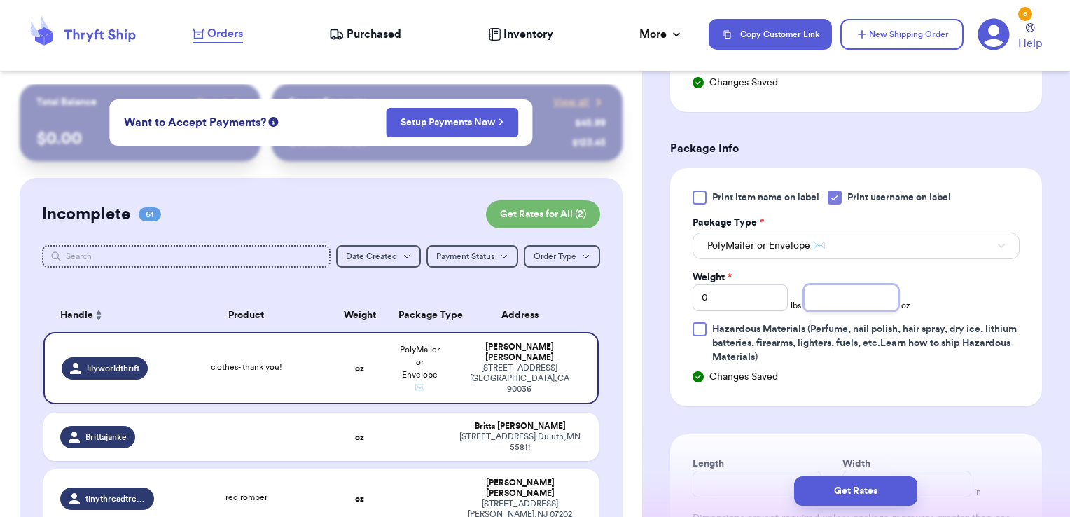
click at [839, 293] on input "number" at bounding box center [851, 297] width 95 height 27
type input "11.01"
click at [820, 490] on button "Get Rates" at bounding box center [855, 490] width 123 height 29
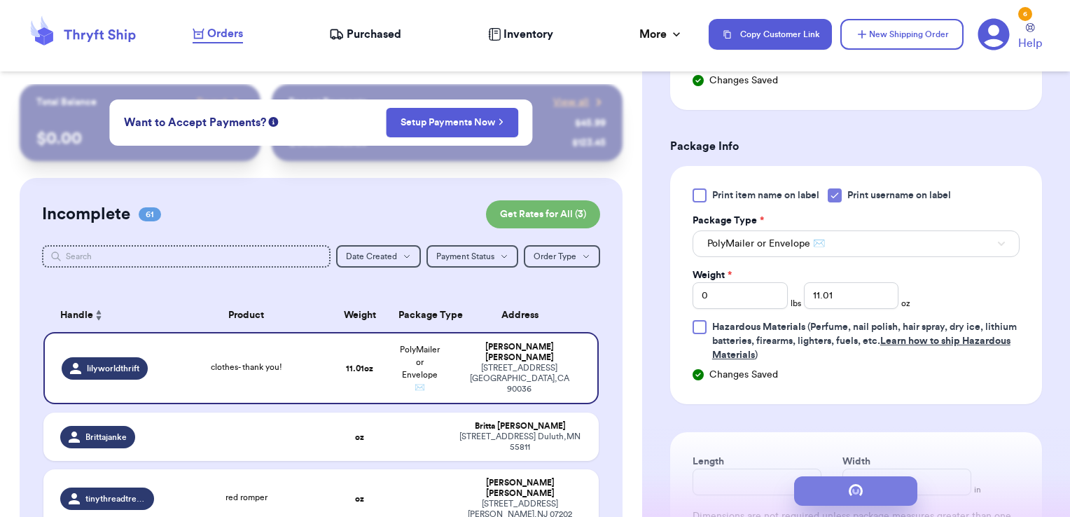
scroll to position [0, 0]
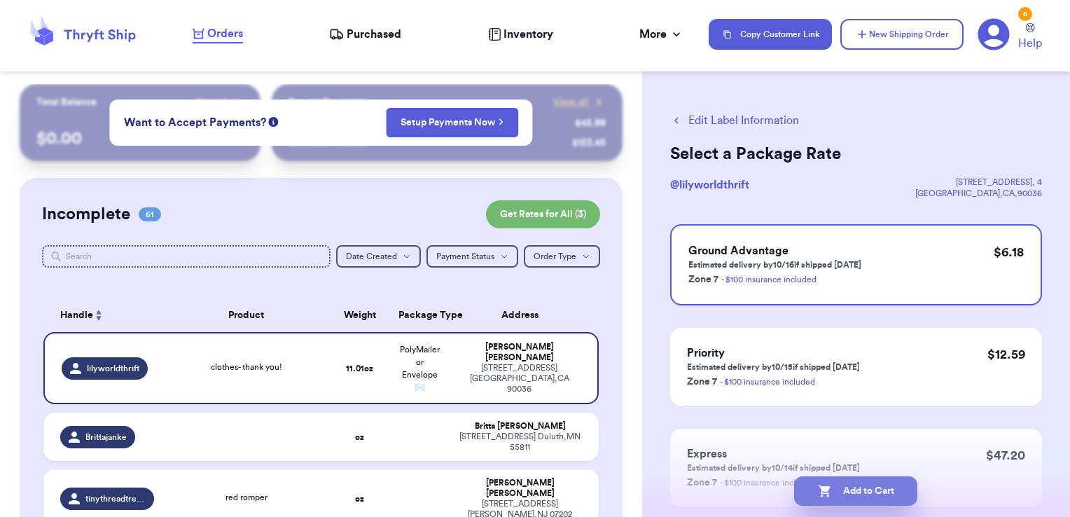
click at [907, 491] on button "Add to Cart" at bounding box center [855, 490] width 123 height 29
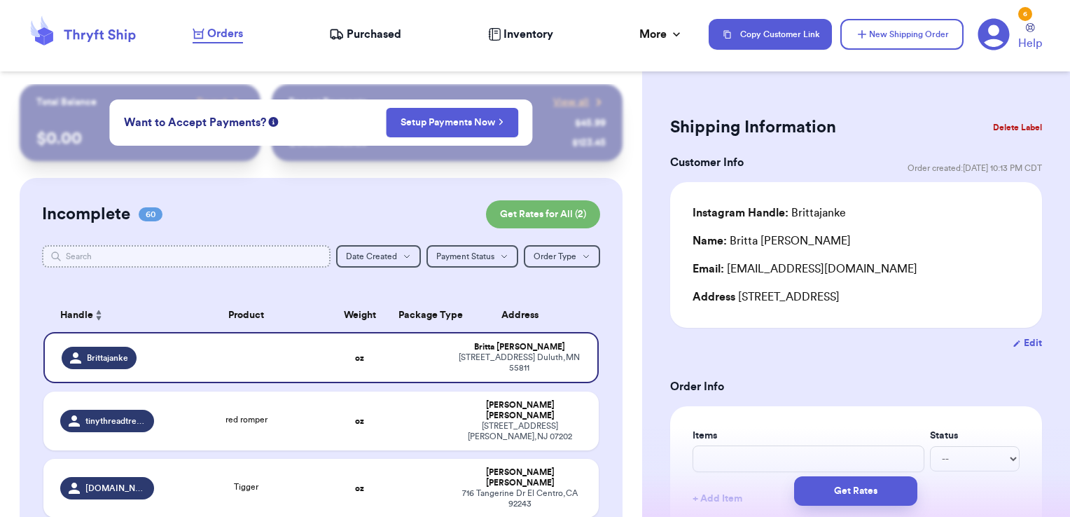
click at [213, 257] on input "text" at bounding box center [186, 256] width 289 height 22
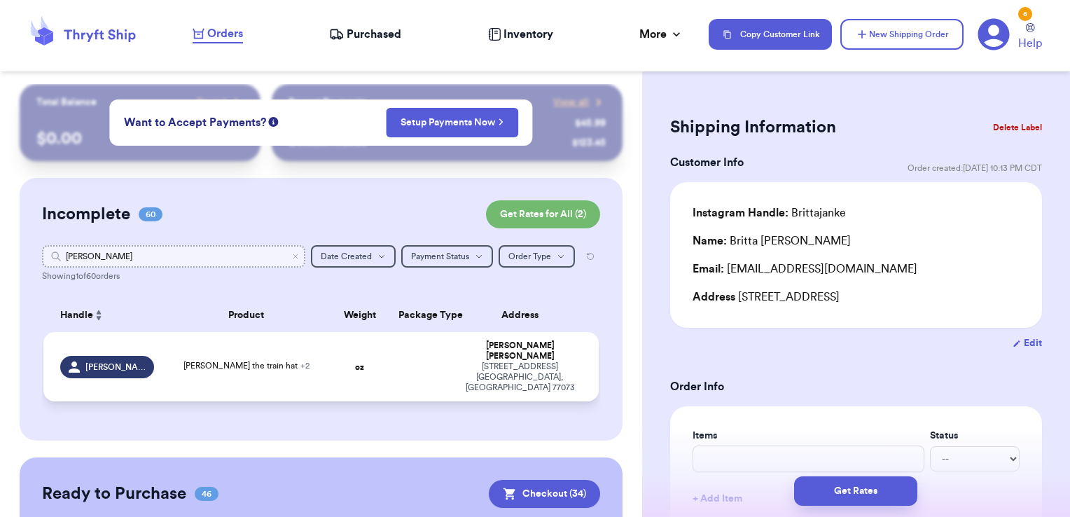
type input "[PERSON_NAME]"
click at [419, 349] on td at bounding box center [420, 366] width 60 height 69
type input "[PERSON_NAME] the train hat"
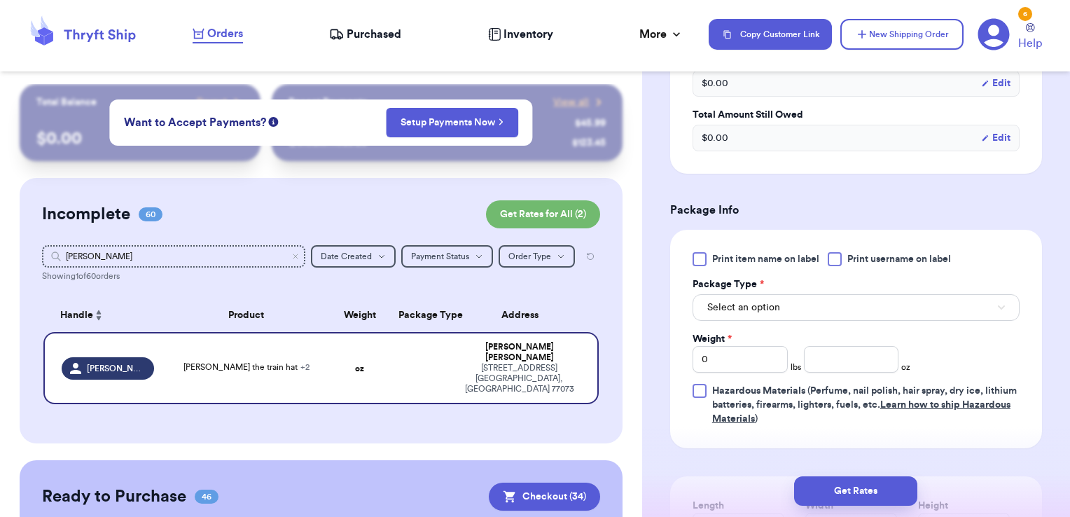
scroll to position [565, 0]
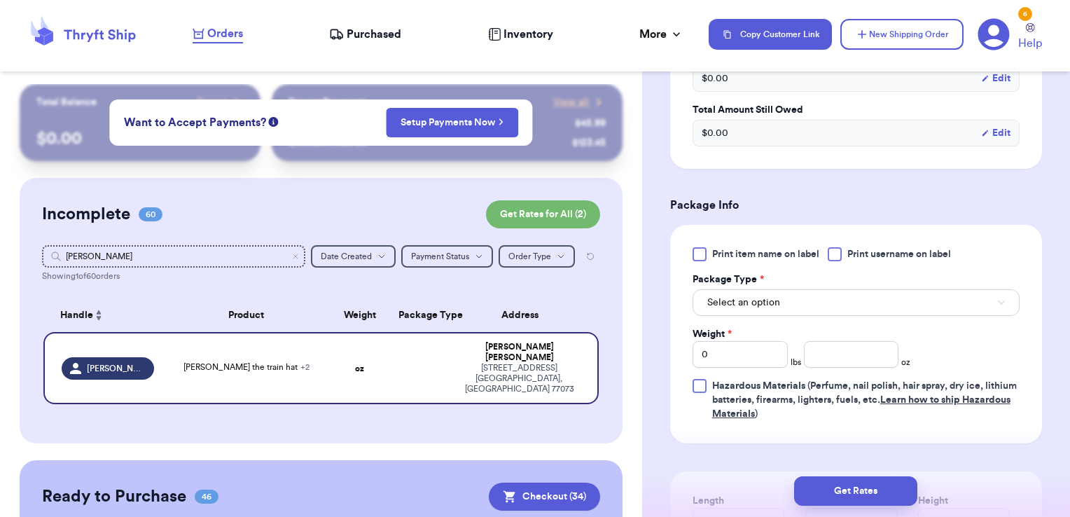
click at [835, 259] on div at bounding box center [835, 254] width 14 height 14
click at [0, 0] on input "Print username on label" at bounding box center [0, 0] width 0 height 0
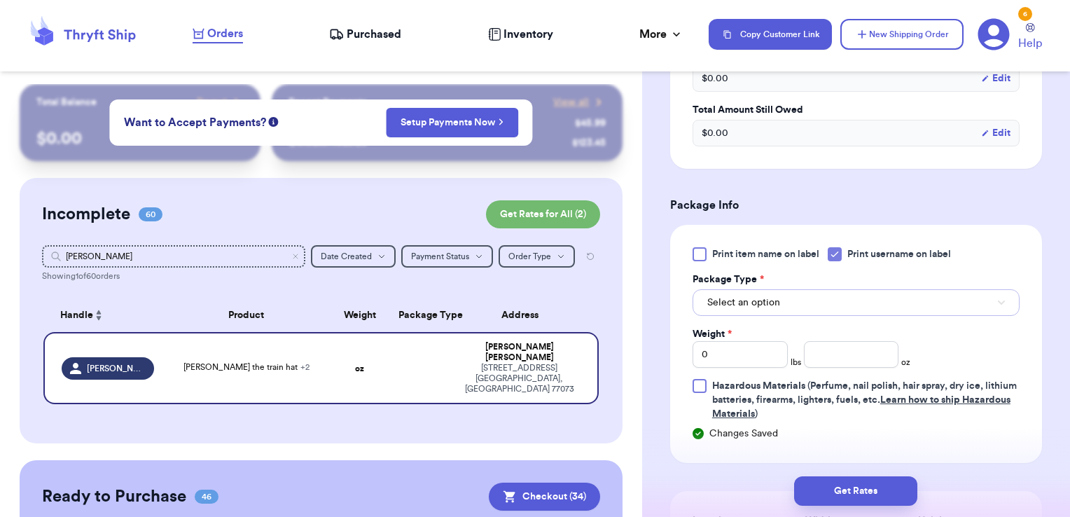
drag, startPoint x: 829, startPoint y: 296, endPoint x: 748, endPoint y: 304, distance: 80.9
click at [748, 304] on span "Select an option" at bounding box center [744, 303] width 73 height 14
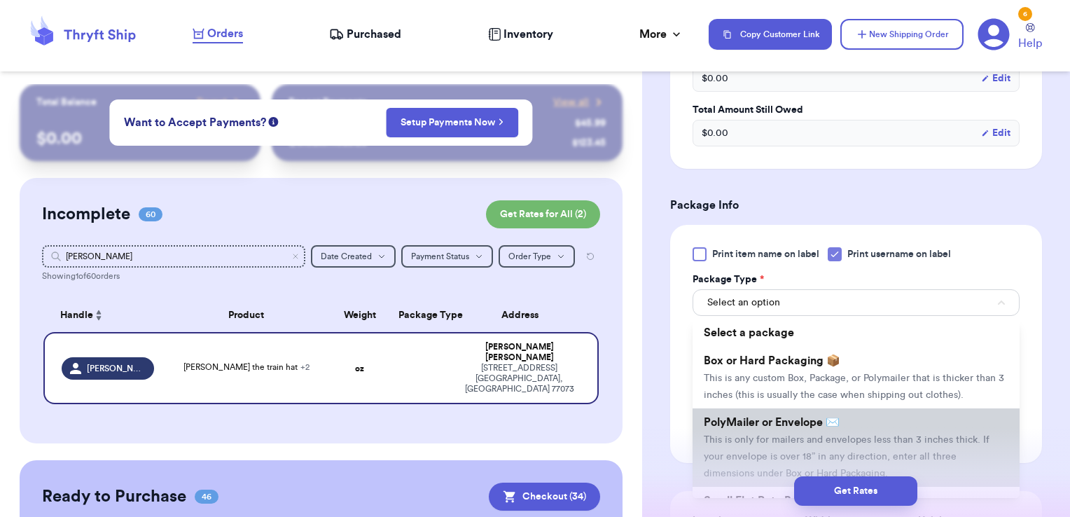
click at [752, 428] on span "PolyMailer or Envelope ✉️" at bounding box center [772, 422] width 136 height 11
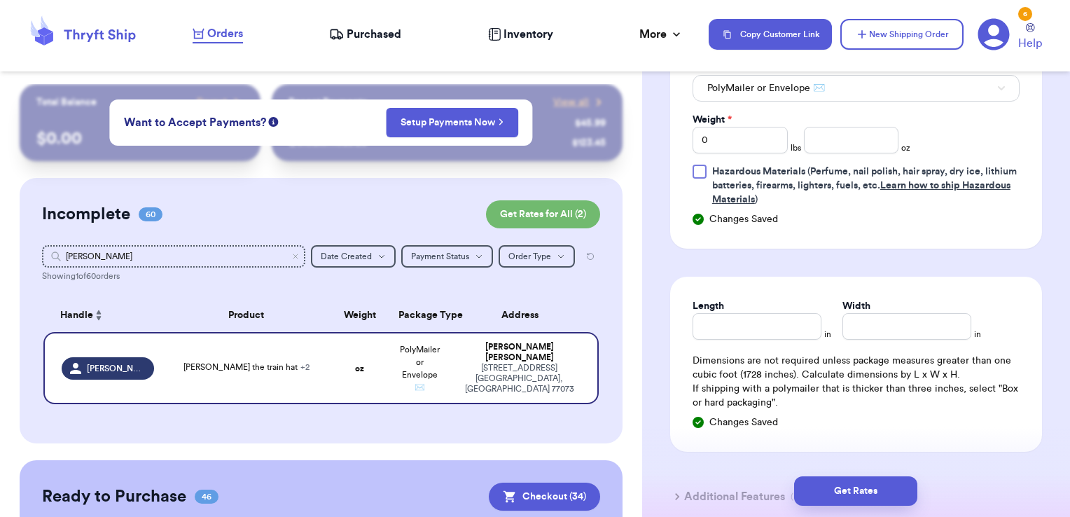
scroll to position [783, 0]
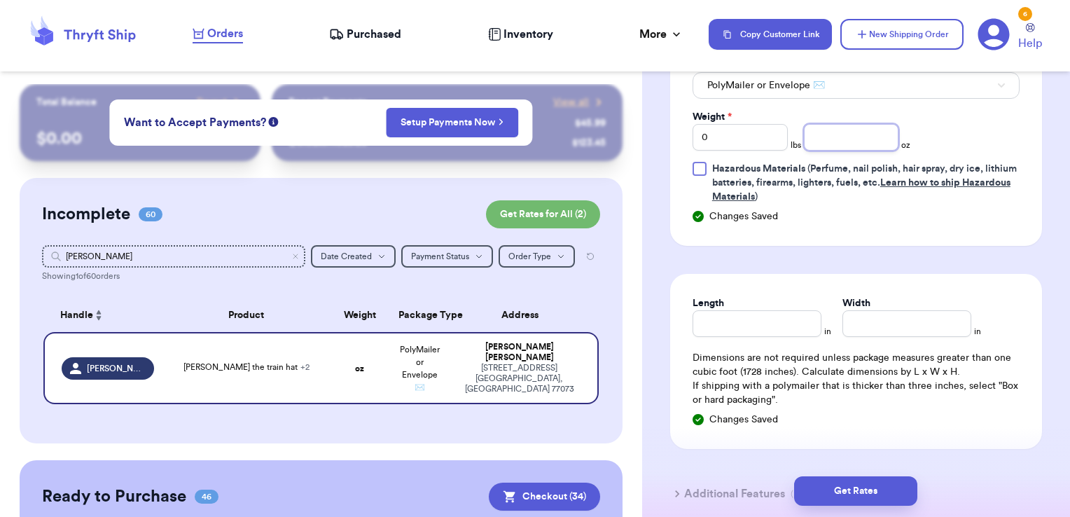
click at [839, 129] on input "number" at bounding box center [851, 137] width 95 height 27
type input "12.91"
click at [843, 491] on button "Get Rates" at bounding box center [855, 490] width 123 height 29
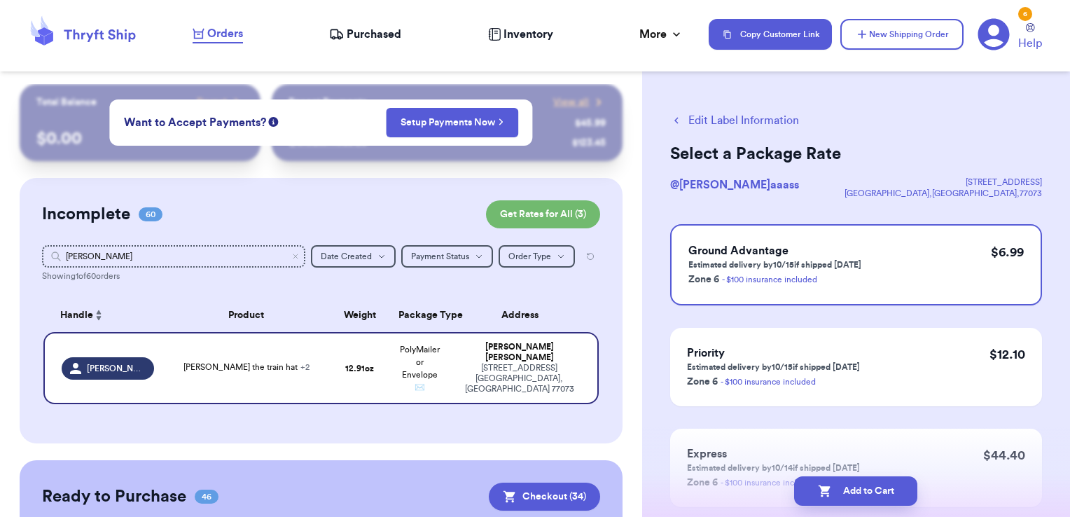
scroll to position [0, 0]
click at [897, 503] on button "Add to Cart" at bounding box center [855, 490] width 123 height 29
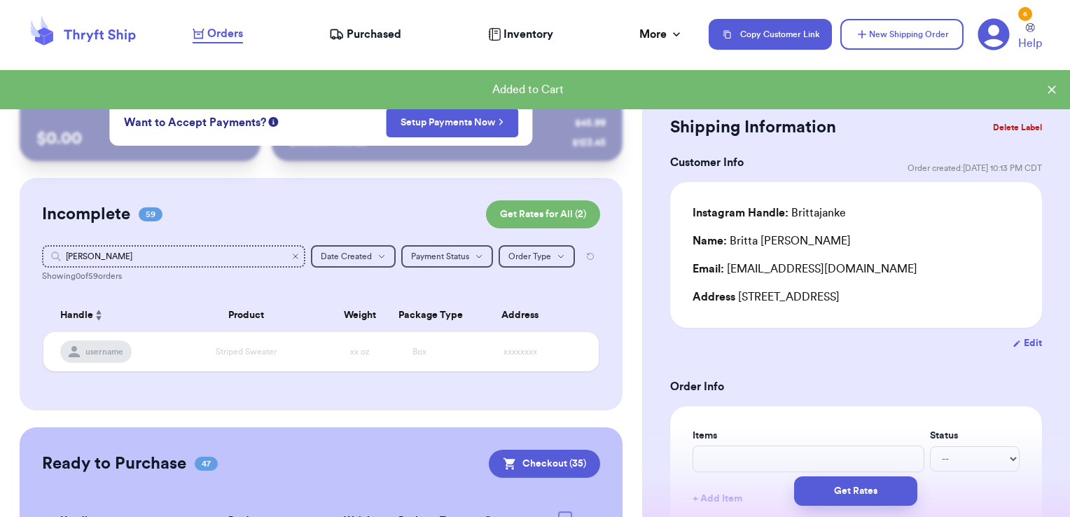
click at [291, 259] on icon "Clear search" at bounding box center [295, 256] width 8 height 8
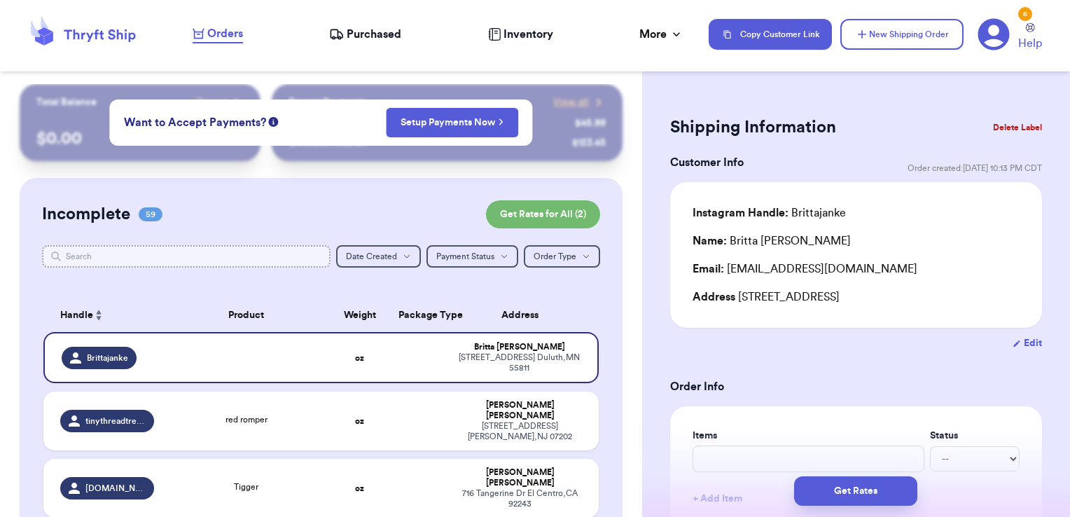
click at [191, 260] on input "text" at bounding box center [186, 256] width 289 height 22
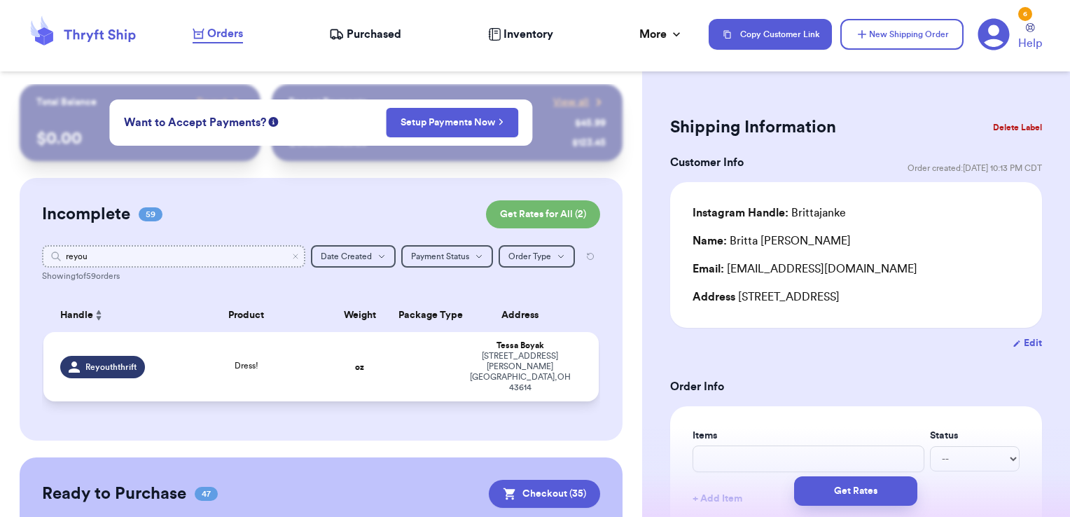
type input "reyou"
click at [390, 353] on td at bounding box center [420, 366] width 60 height 69
type input "Dress!"
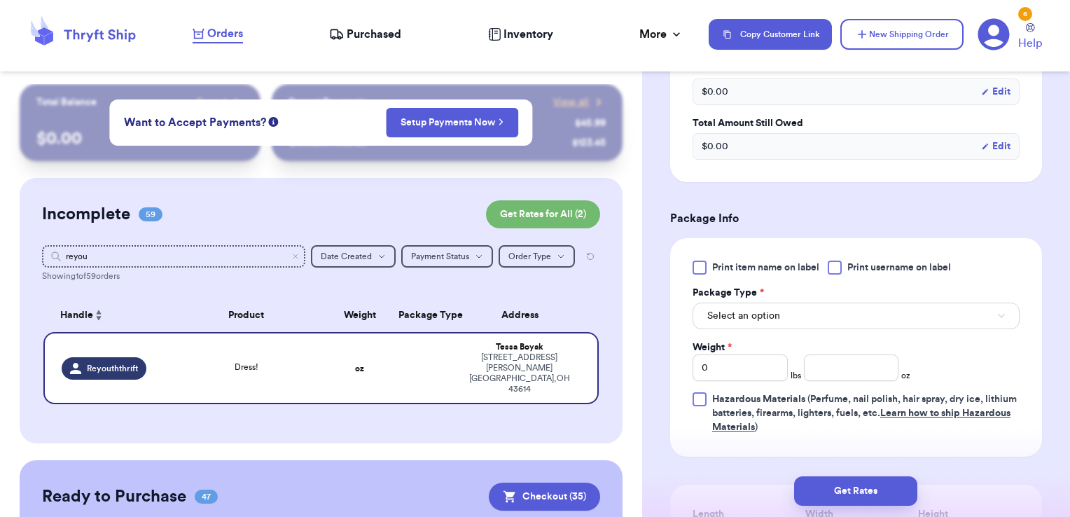
scroll to position [465, 0]
click at [850, 266] on span "Print username on label" at bounding box center [900, 266] width 104 height 14
click at [0, 0] on input "Print username on label" at bounding box center [0, 0] width 0 height 0
click at [838, 312] on button "Select an option" at bounding box center [856, 314] width 327 height 27
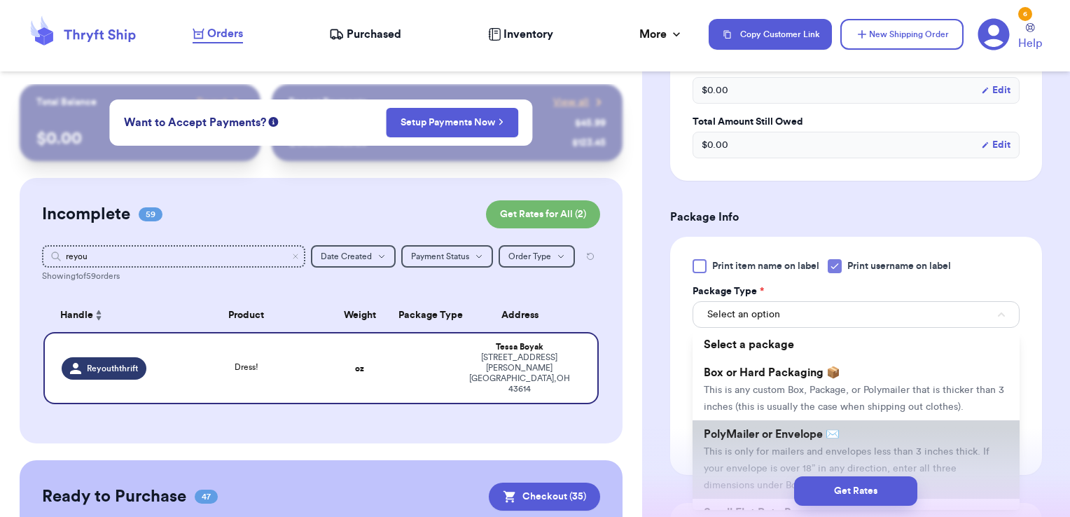
click at [786, 440] on span "PolyMailer or Envelope ✉️" at bounding box center [772, 434] width 136 height 11
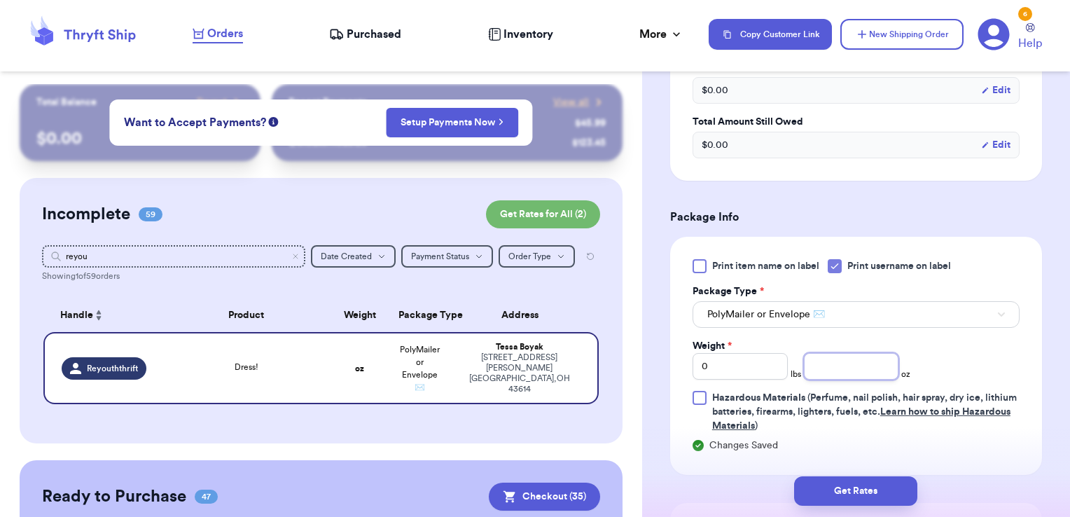
click at [838, 359] on input "number" at bounding box center [851, 366] width 95 height 27
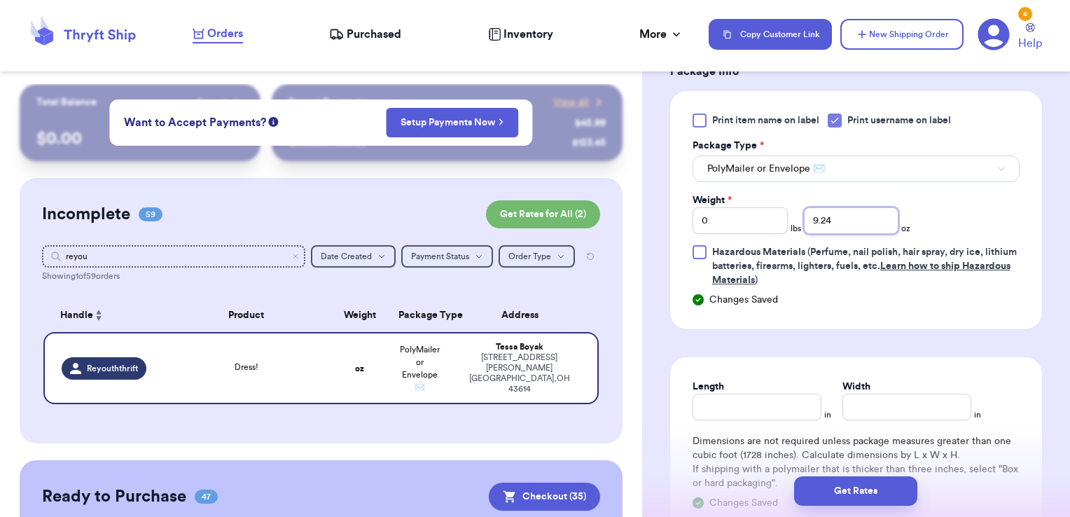
scroll to position [612, 0]
type input "9.24"
click at [879, 487] on button "Get Rates" at bounding box center [855, 490] width 123 height 29
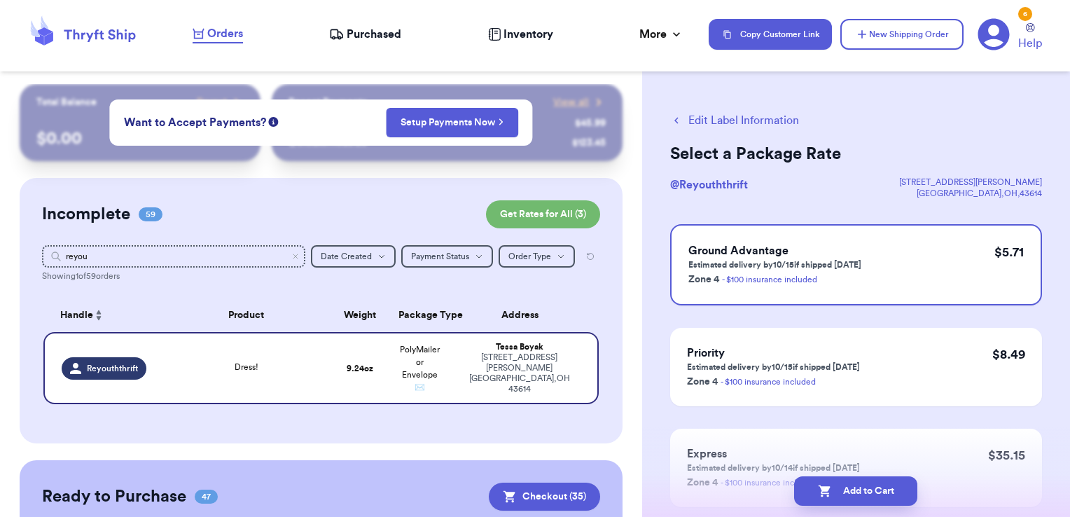
click at [777, 123] on button "Edit Label Information" at bounding box center [734, 120] width 129 height 17
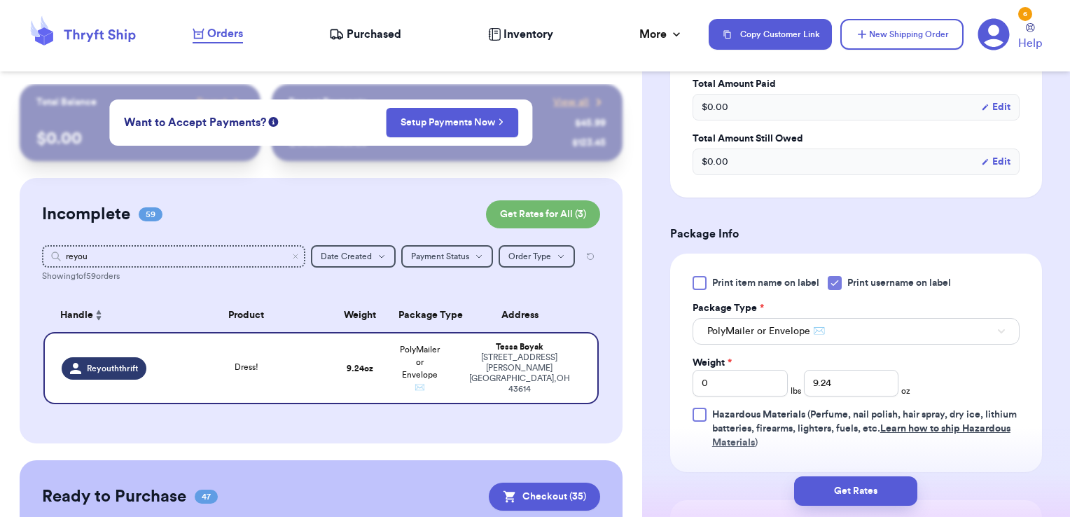
scroll to position [469, 0]
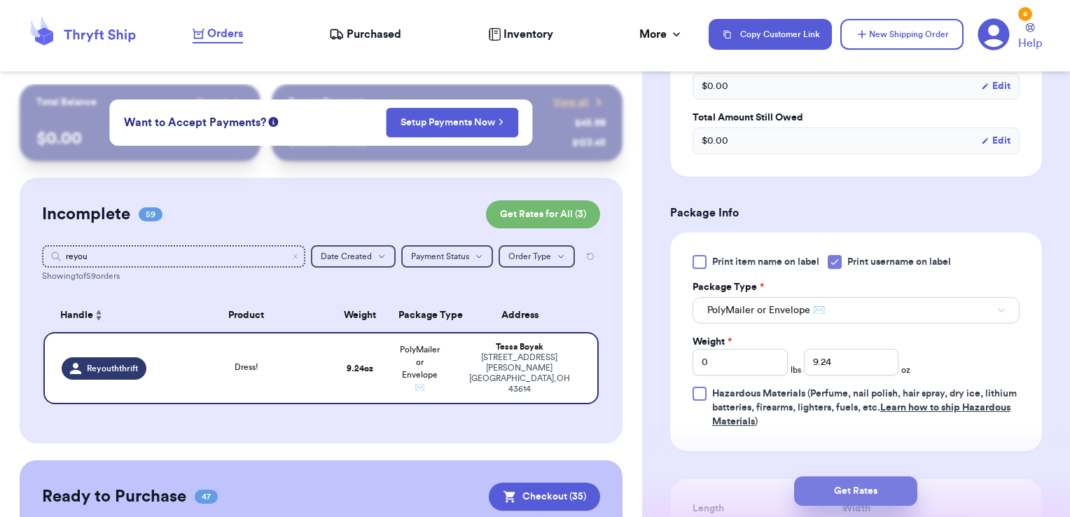
click at [880, 492] on button "Get Rates" at bounding box center [855, 490] width 123 height 29
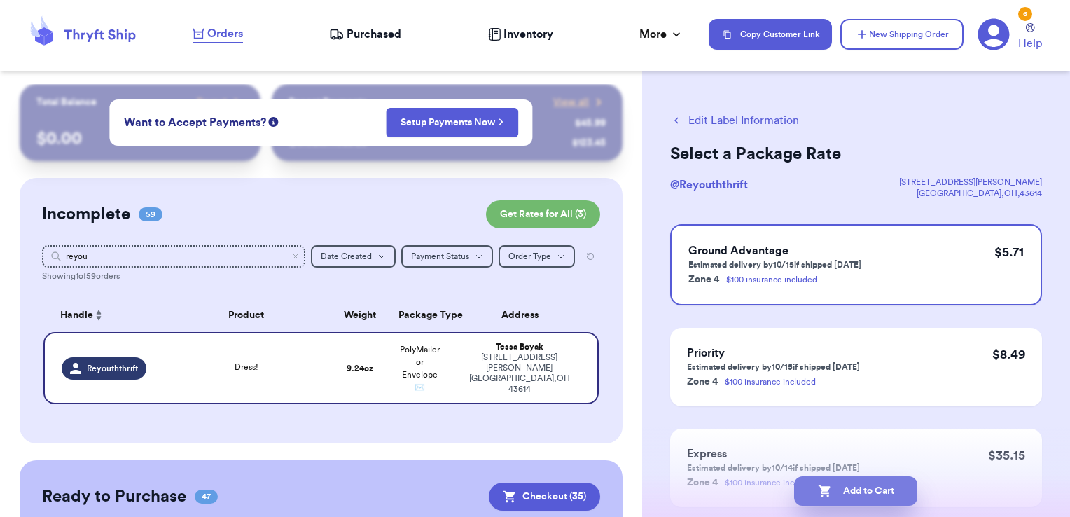
click at [907, 485] on button "Add to Cart" at bounding box center [855, 490] width 123 height 29
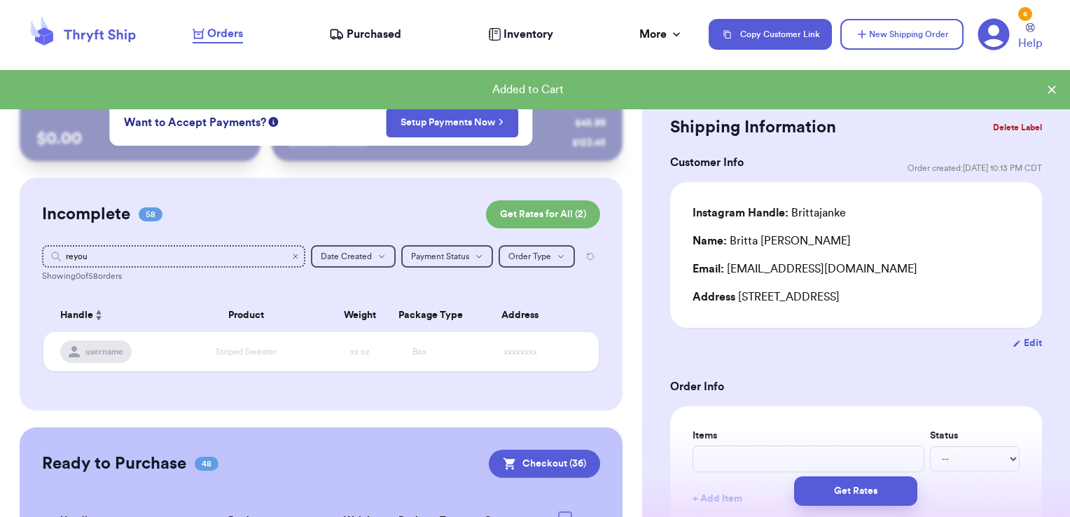
click at [291, 254] on icon "Clear search" at bounding box center [295, 256] width 8 height 8
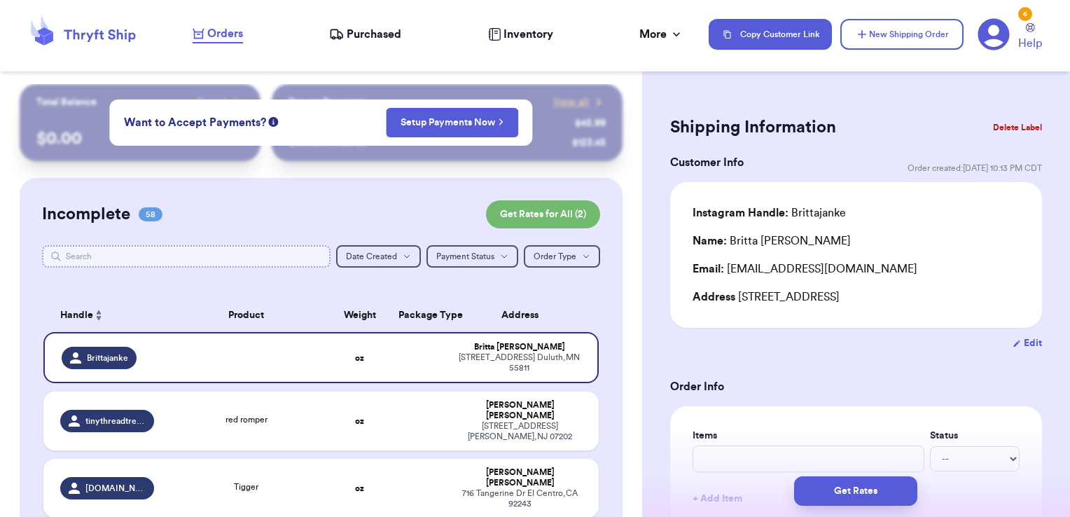
click at [180, 261] on input "text" at bounding box center [186, 256] width 289 height 22
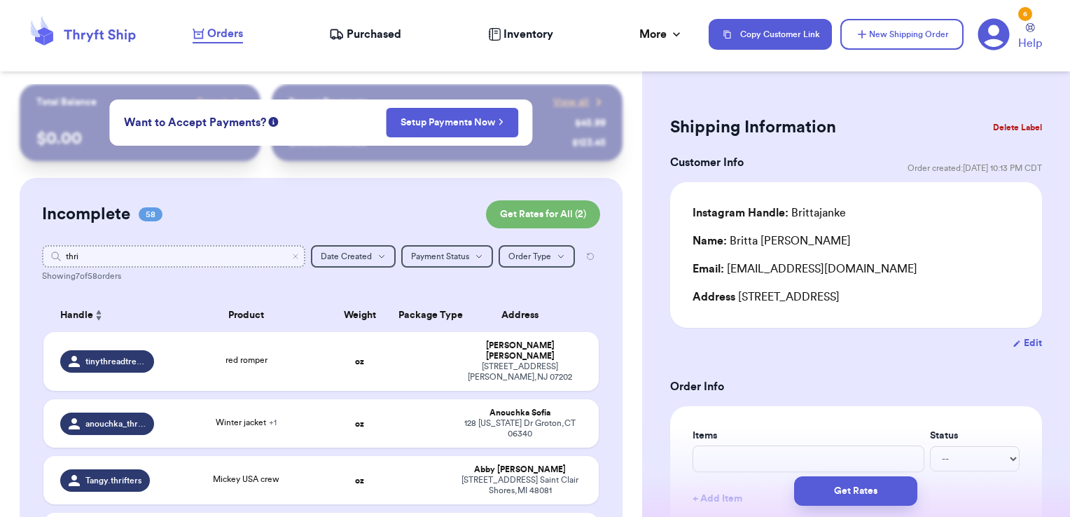
type input "thrif"
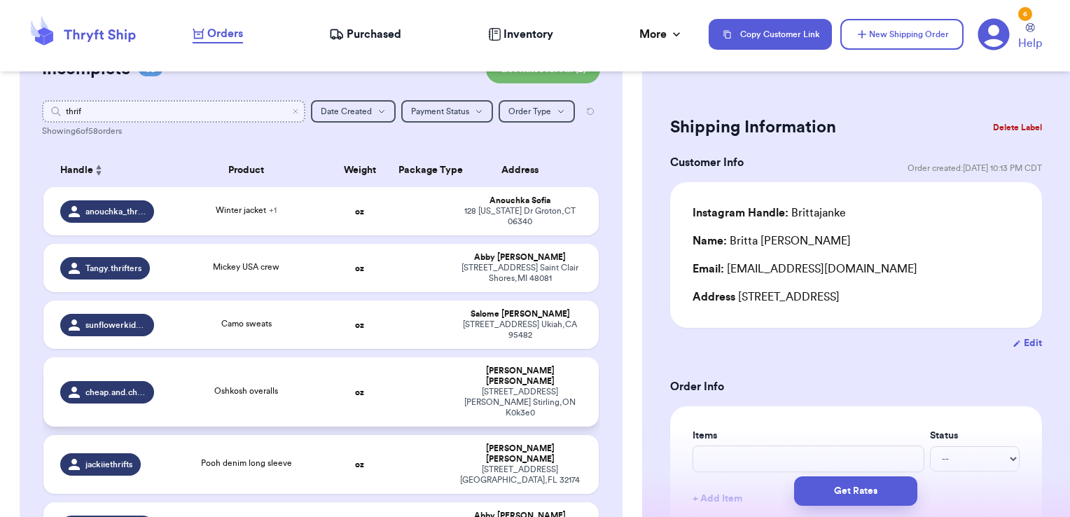
scroll to position [144, 0]
type input "thr"
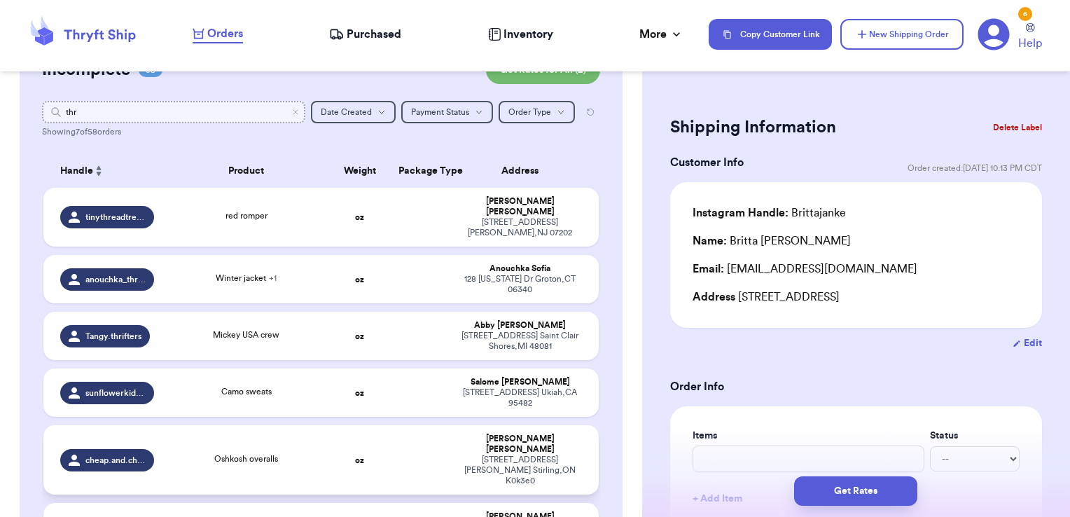
type input "thrf"
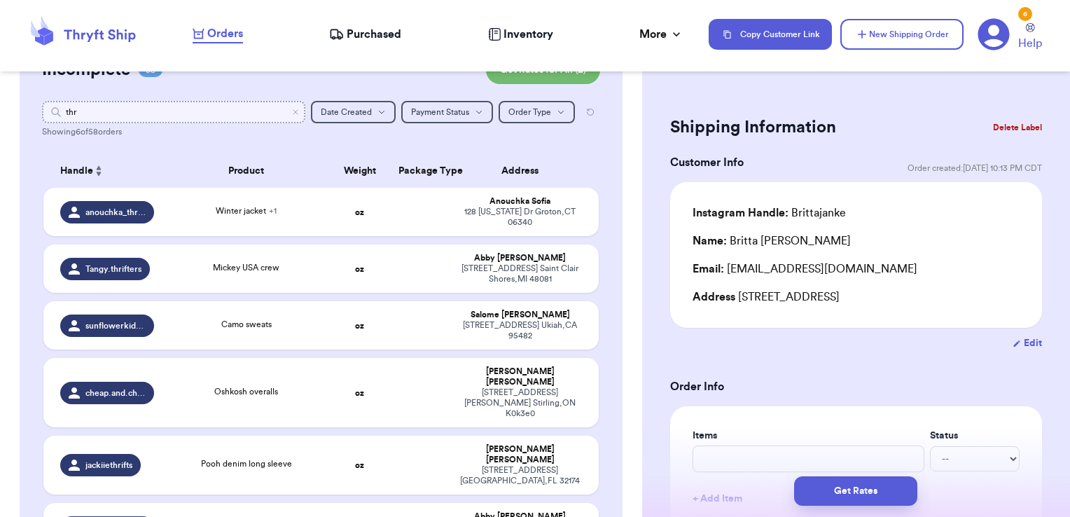
type input "th"
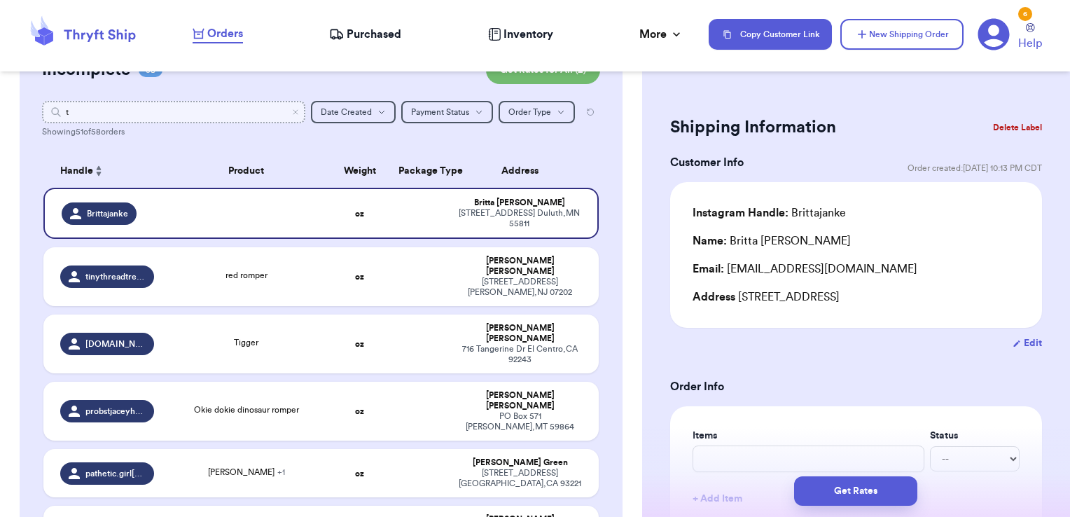
type input "ta"
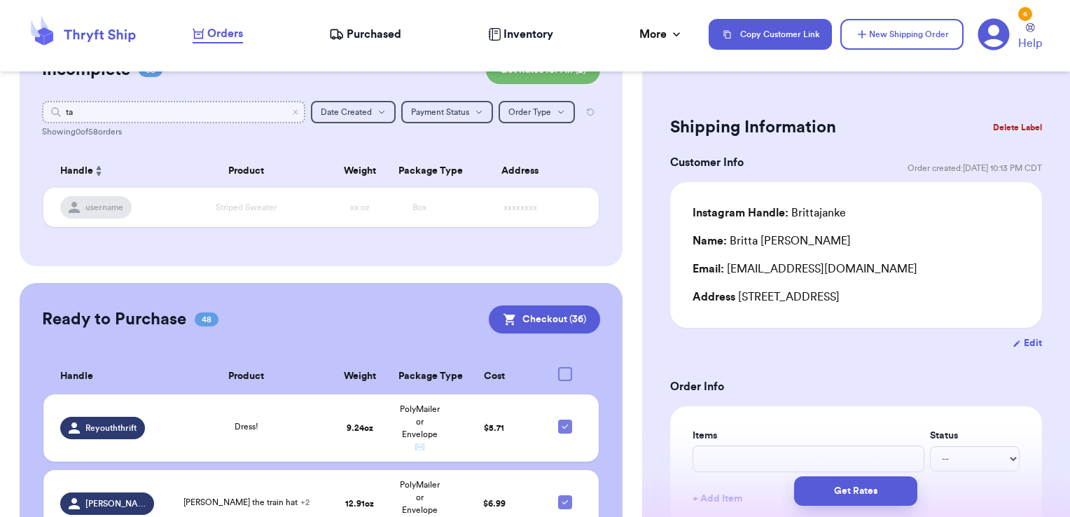
type input "t"
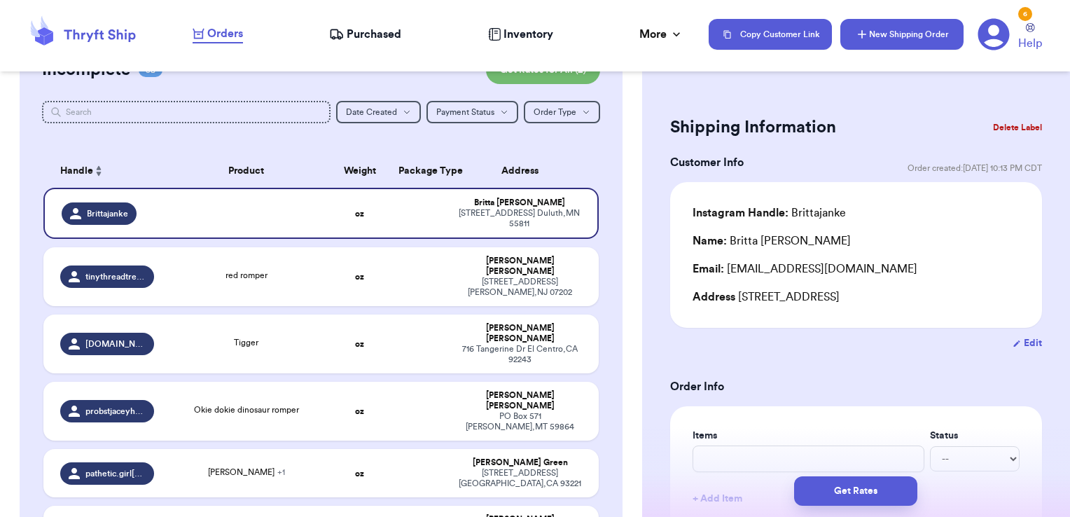
click at [876, 41] on button "New Shipping Order" at bounding box center [902, 34] width 123 height 31
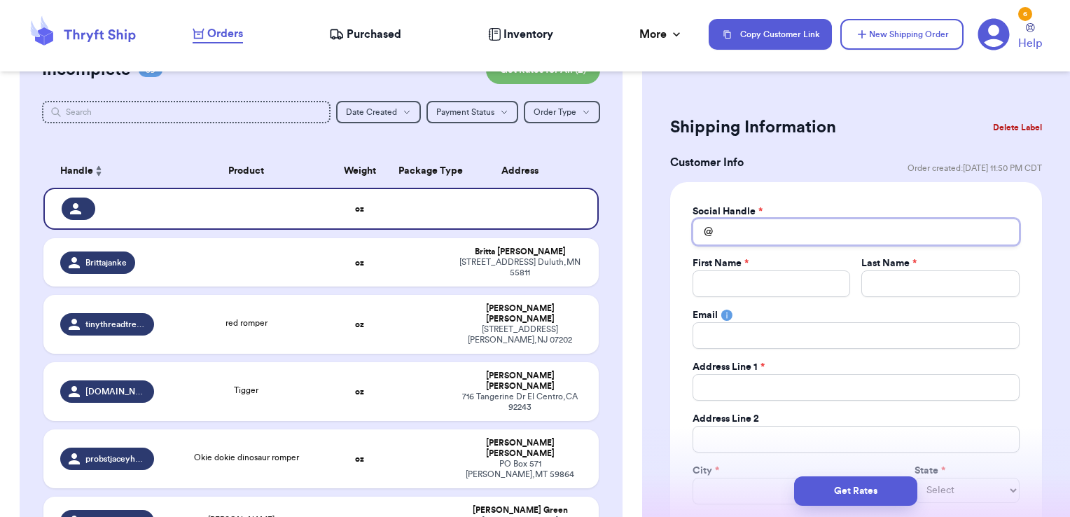
click at [808, 226] on input "Total Amount Paid" at bounding box center [856, 232] width 327 height 27
type input "t"
type input "th"
type input "thr"
type input "thri"
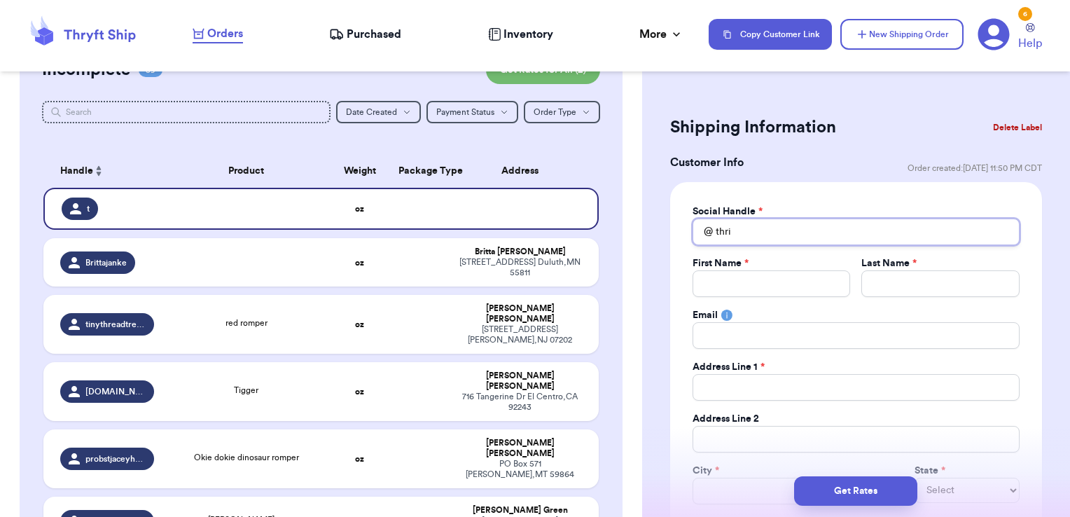
type input "thrif"
type input "thrift"
type input "thrifti"
type input "thriftin"
type input "thrifting"
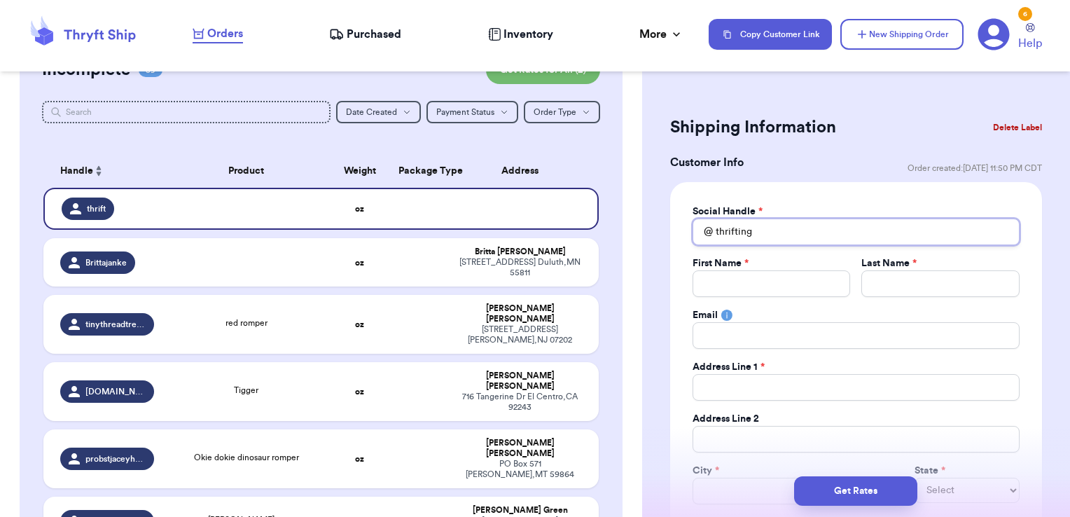
type input "thriftingw"
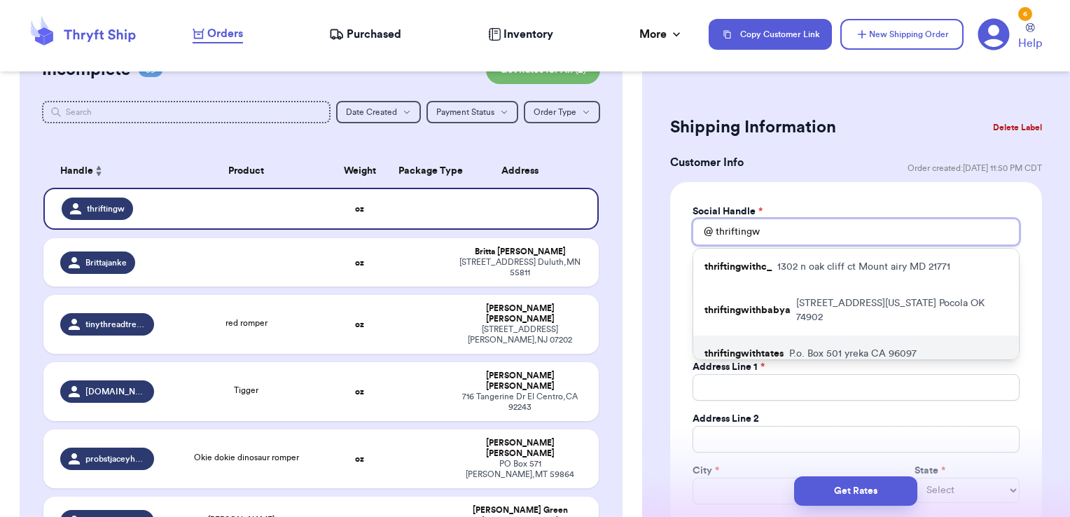
type input "thriftingw"
click at [788, 338] on div "thriftingwithtates P.o. [GEOGRAPHIC_DATA] 96097" at bounding box center [857, 354] width 326 height 36
type input "thriftingwithtates"
type input "[PERSON_NAME]"
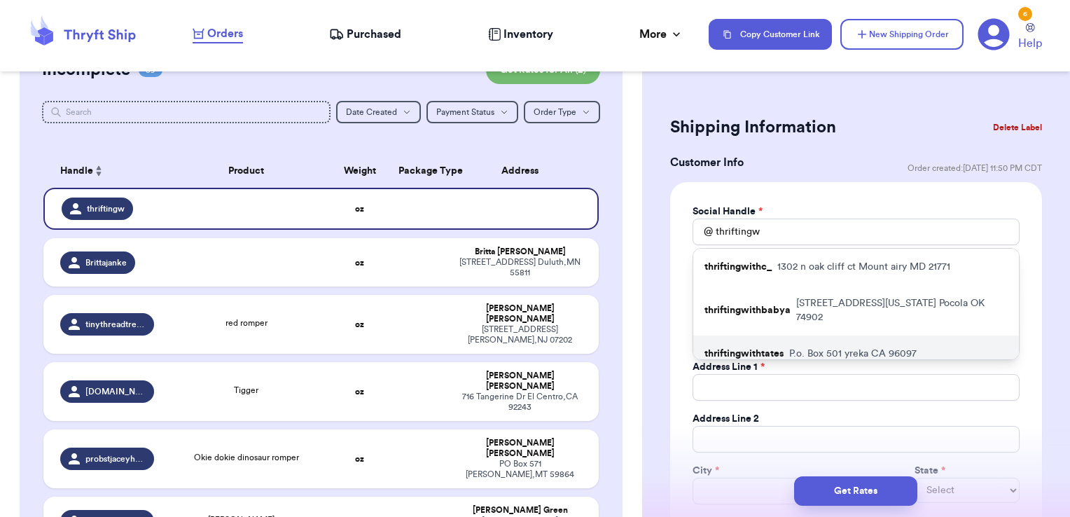
type input "[EMAIL_ADDRESS][DOMAIN_NAME]"
type input "P.o. Box 501"
type input "yreka"
select select "CA"
type input "96097"
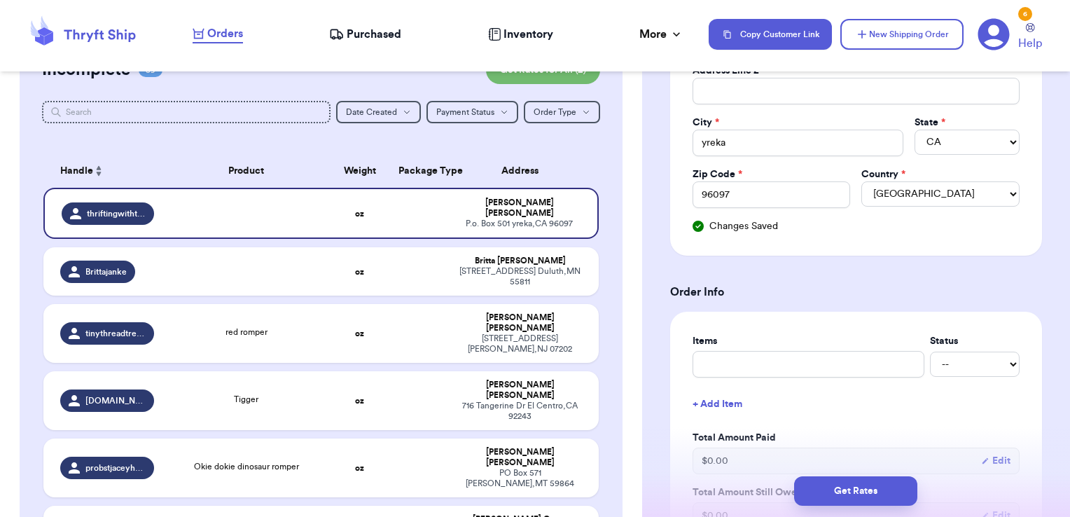
scroll to position [355, 0]
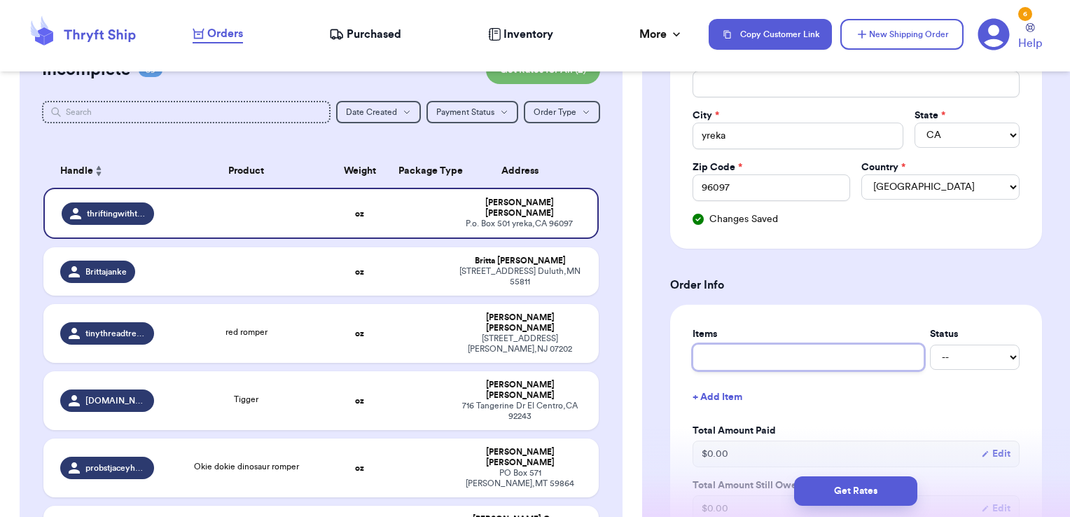
click at [815, 357] on input "text" at bounding box center [809, 357] width 232 height 27
type input "clothes- thank you!"
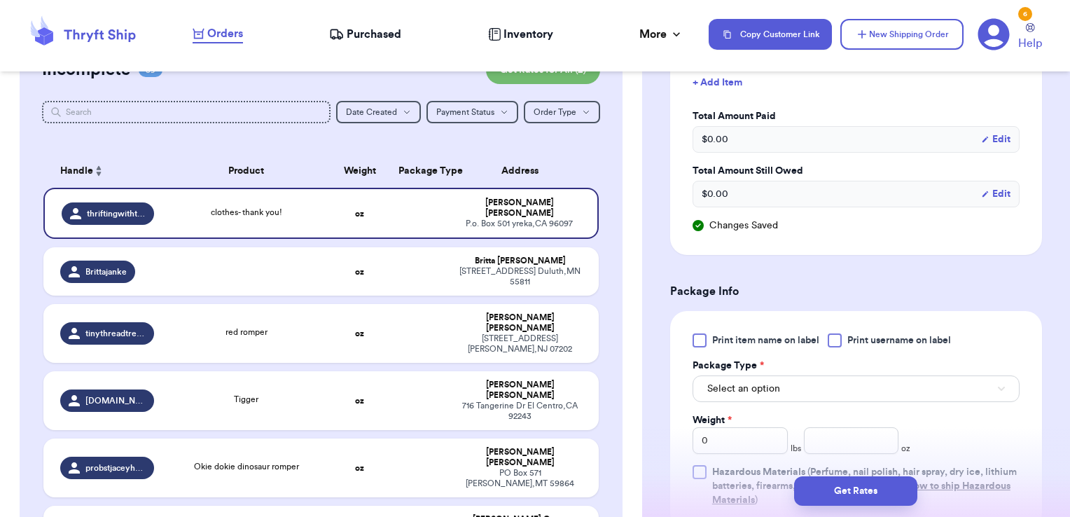
scroll to position [672, 0]
click at [887, 331] on span "Print username on label" at bounding box center [900, 338] width 104 height 14
click at [0, 0] on input "Print username on label" at bounding box center [0, 0] width 0 height 0
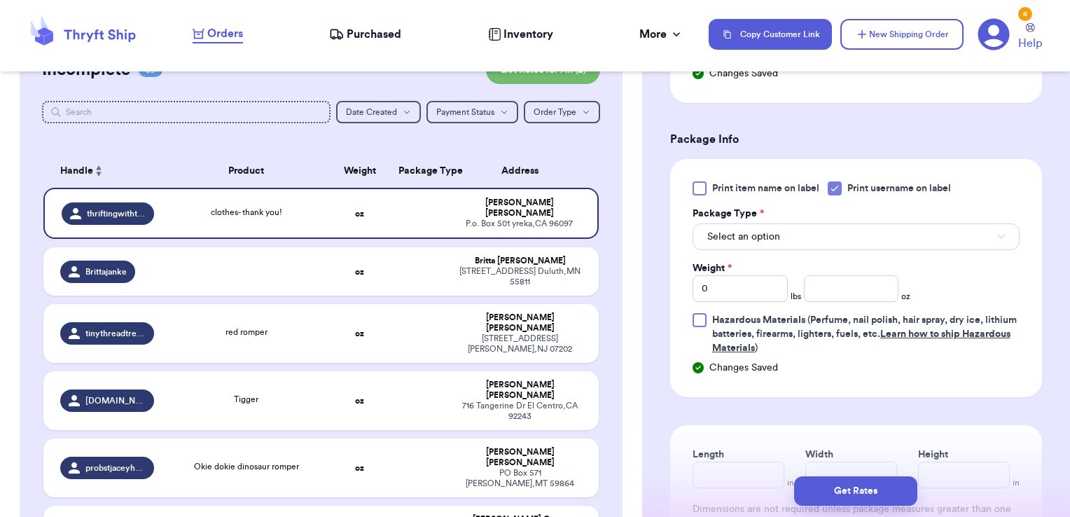
scroll to position [822, 0]
click at [792, 237] on button "Select an option" at bounding box center [856, 236] width 327 height 27
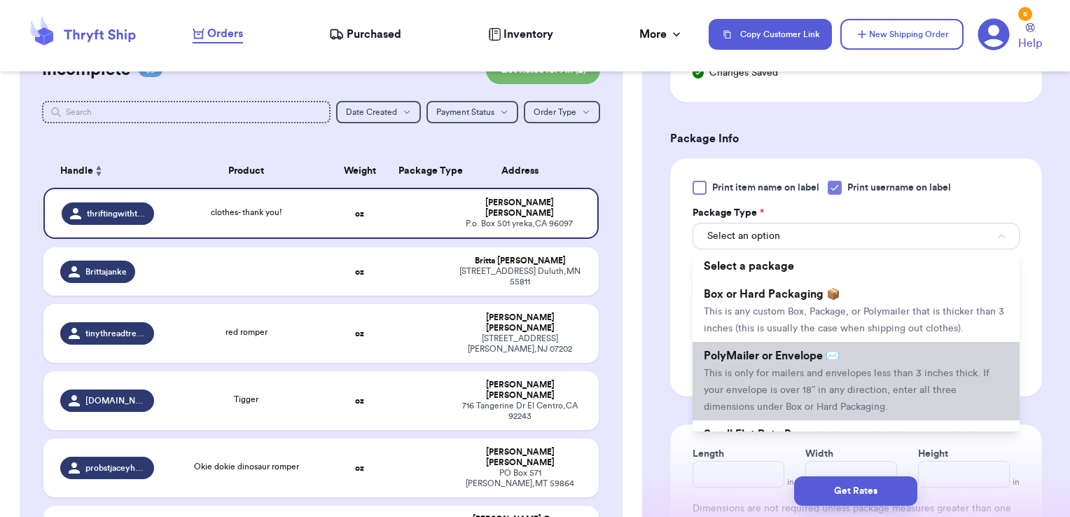
click at [751, 361] on span "PolyMailer or Envelope ✉️" at bounding box center [772, 355] width 136 height 11
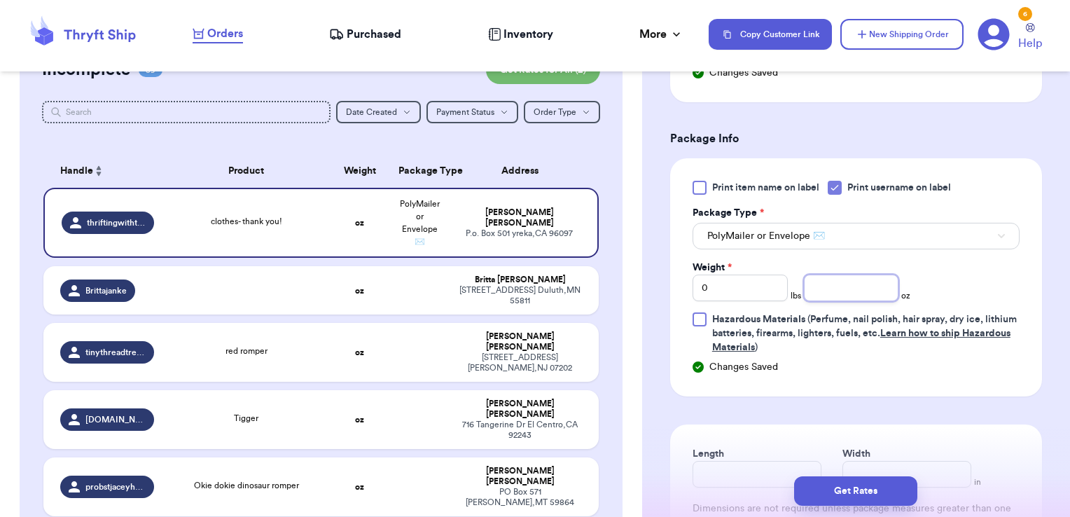
click at [815, 294] on input "number" at bounding box center [851, 288] width 95 height 27
type input "10.07"
click at [830, 490] on button "Get Rates" at bounding box center [855, 490] width 123 height 29
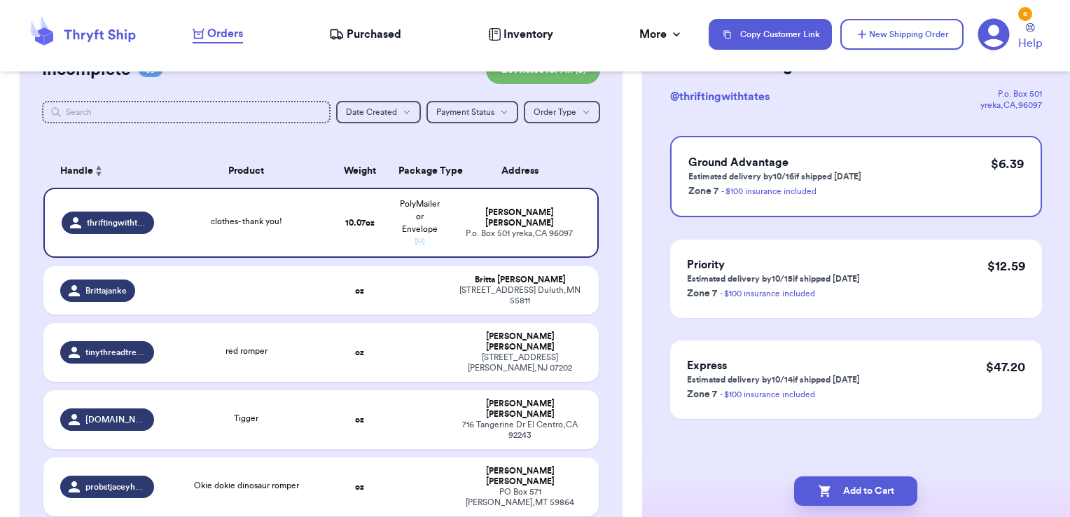
scroll to position [0, 0]
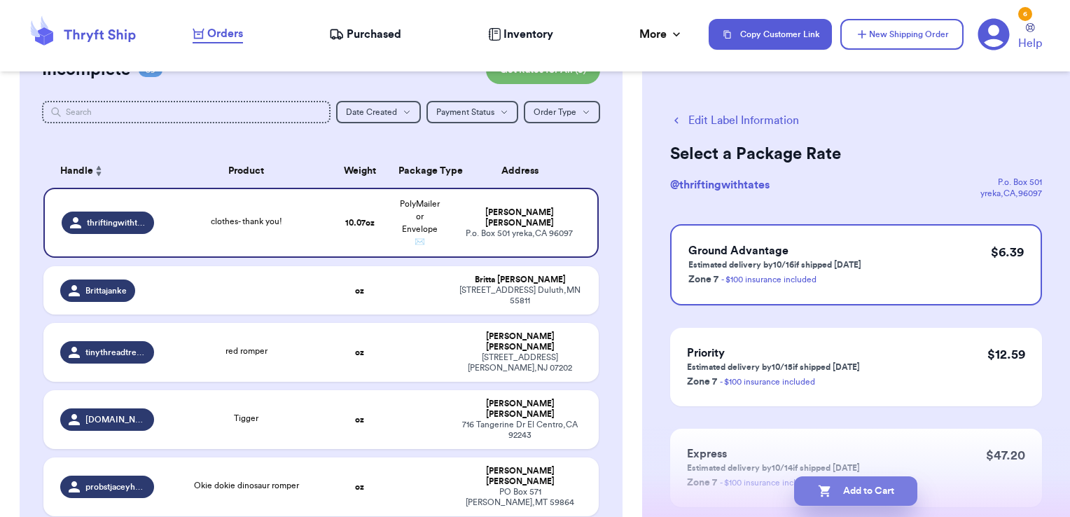
click at [893, 491] on button "Add to Cart" at bounding box center [855, 490] width 123 height 29
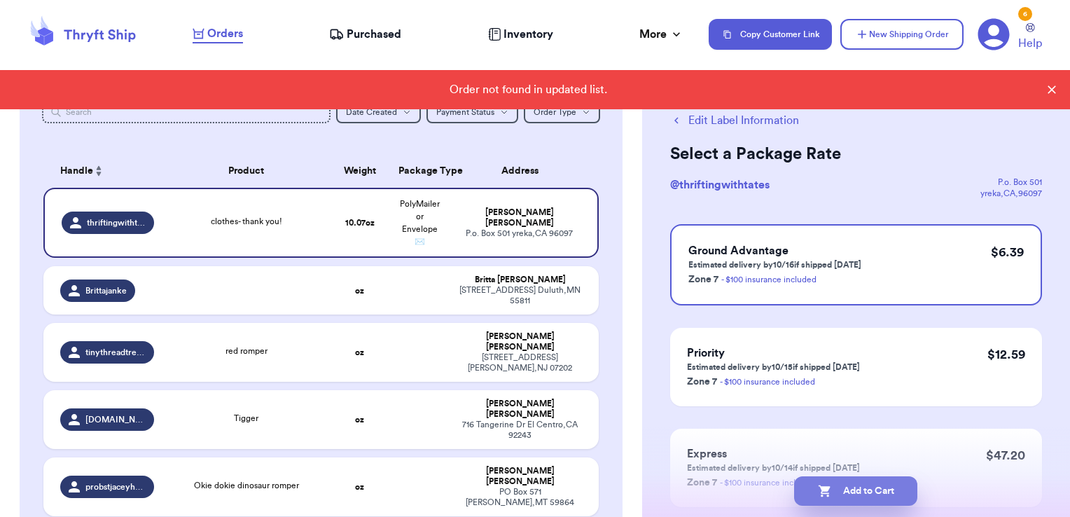
click at [875, 500] on button "Add to Cart" at bounding box center [855, 490] width 123 height 29
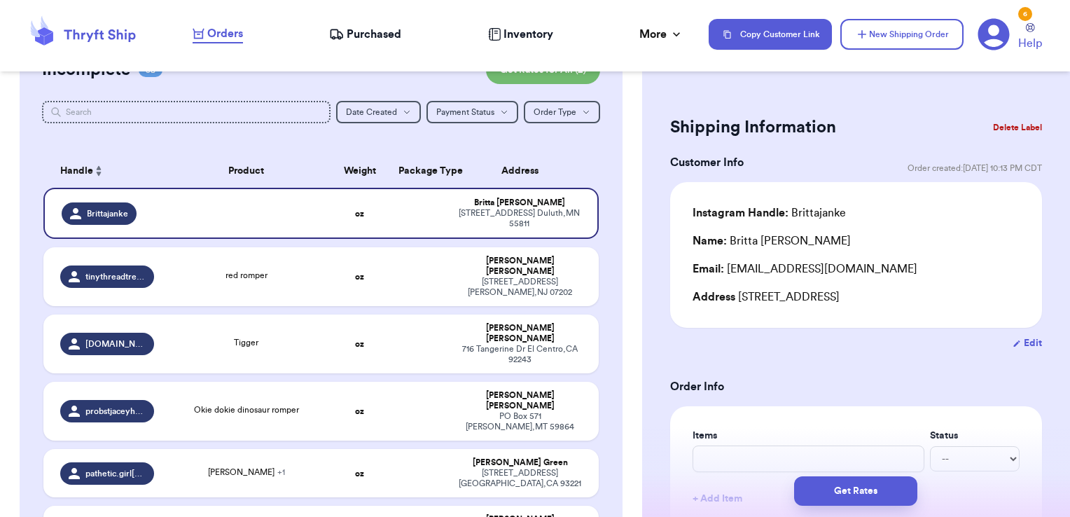
click at [288, 116] on input "text" at bounding box center [186, 112] width 289 height 22
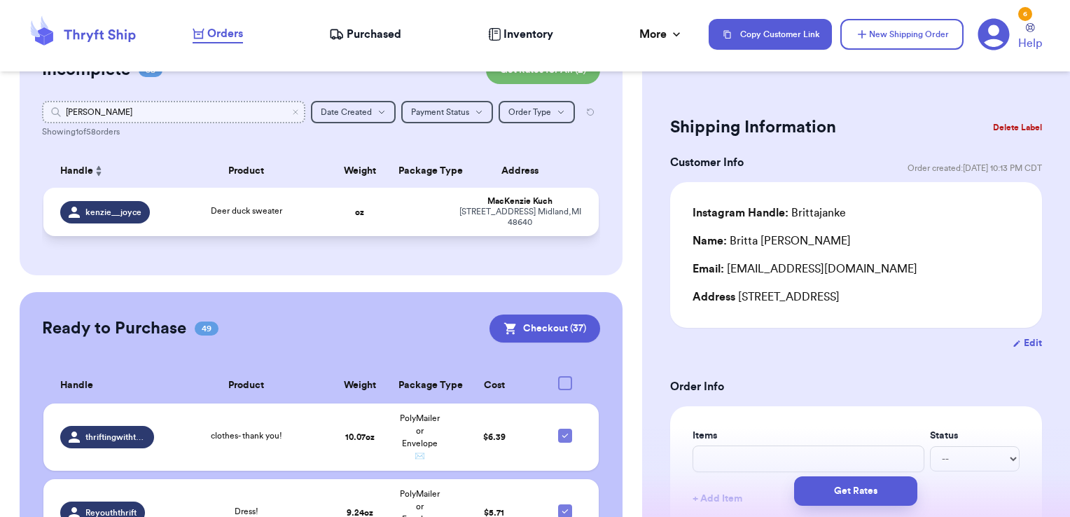
type input "[PERSON_NAME]"
click at [420, 209] on td at bounding box center [420, 212] width 60 height 48
type input "Deer duck sweater"
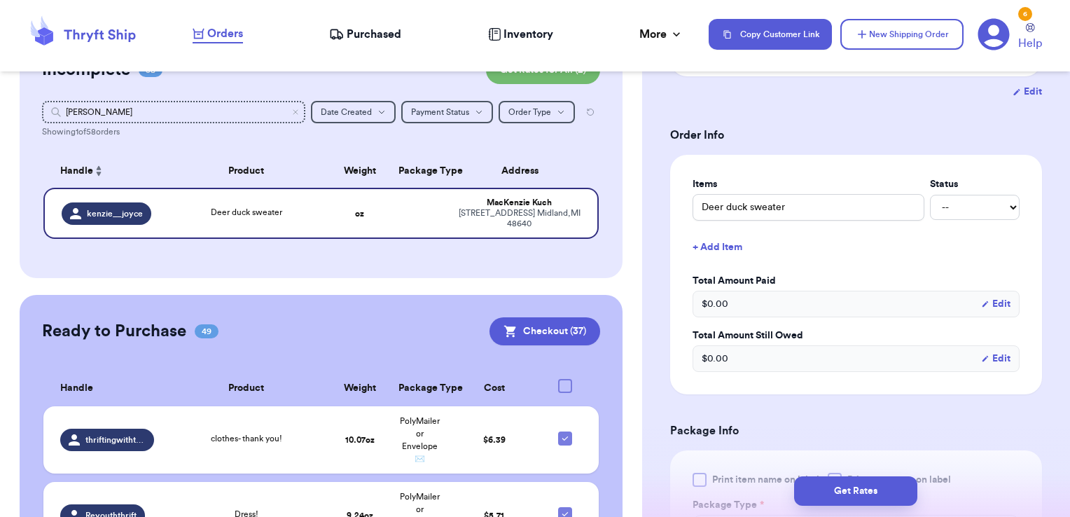
scroll to position [252, 0]
click at [734, 240] on button "+ Add Item" at bounding box center [856, 246] width 338 height 31
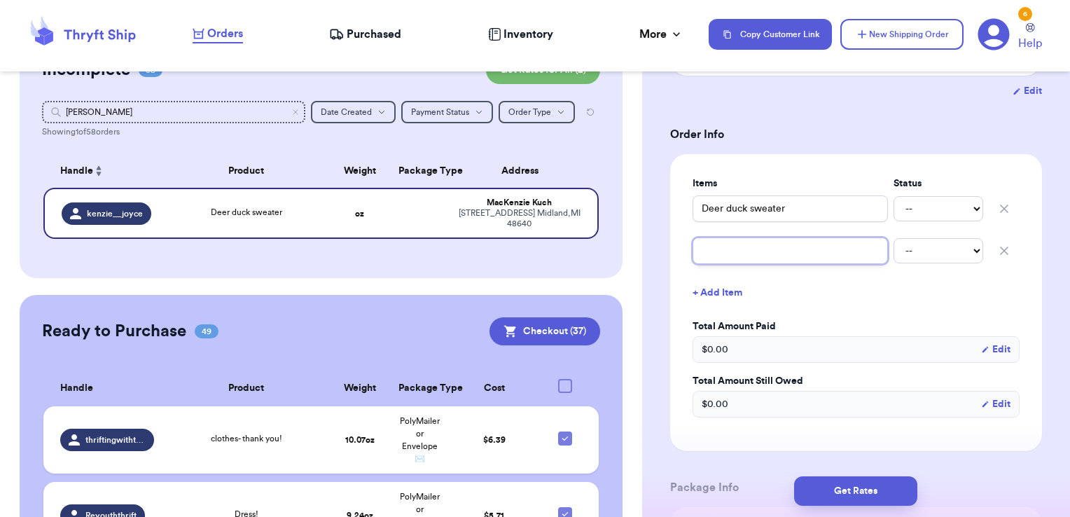
click at [750, 256] on input "text" at bounding box center [790, 250] width 195 height 27
type input "p"
type input "pa"
type input "pat"
type input "patt"
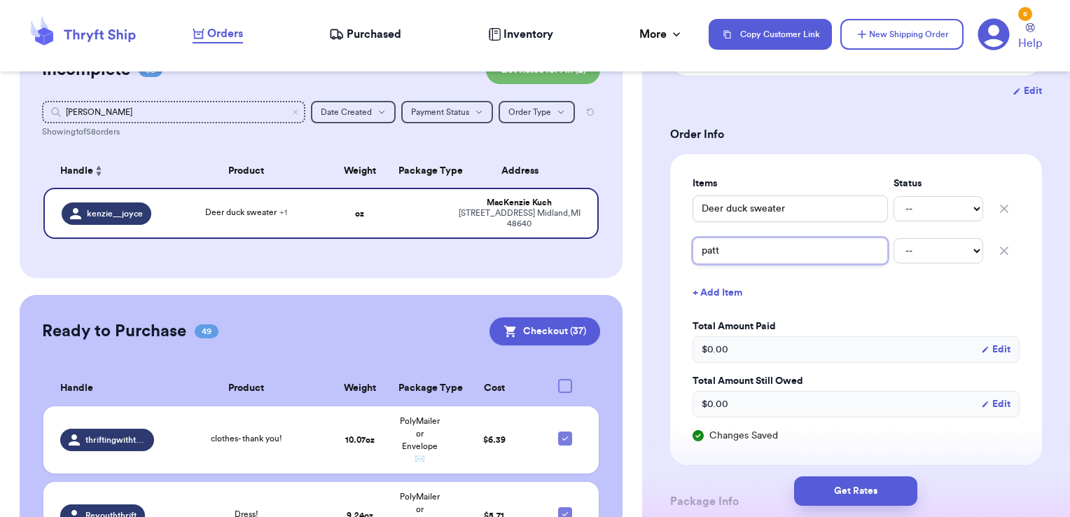
type input "[PERSON_NAME]"
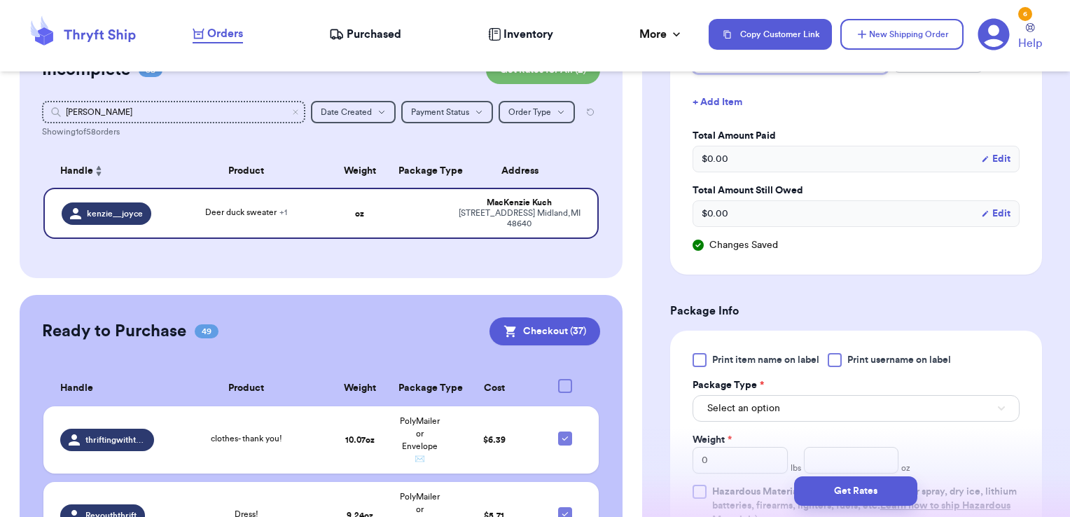
scroll to position [546, 0]
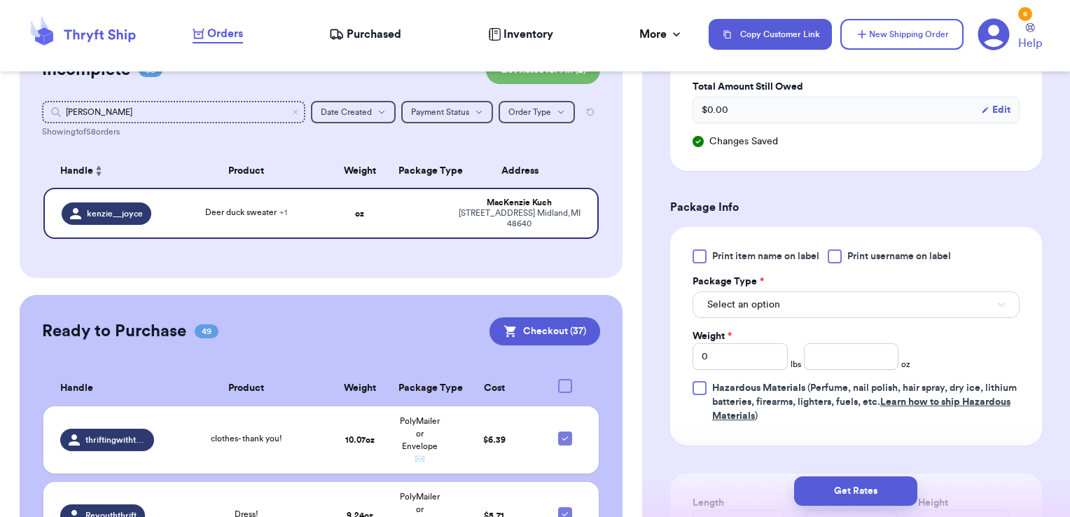
type input "[PERSON_NAME]"
click at [838, 260] on div at bounding box center [835, 256] width 14 height 14
click at [0, 0] on input "Print username on label" at bounding box center [0, 0] width 0 height 0
click at [811, 305] on button "Select an option" at bounding box center [856, 304] width 327 height 27
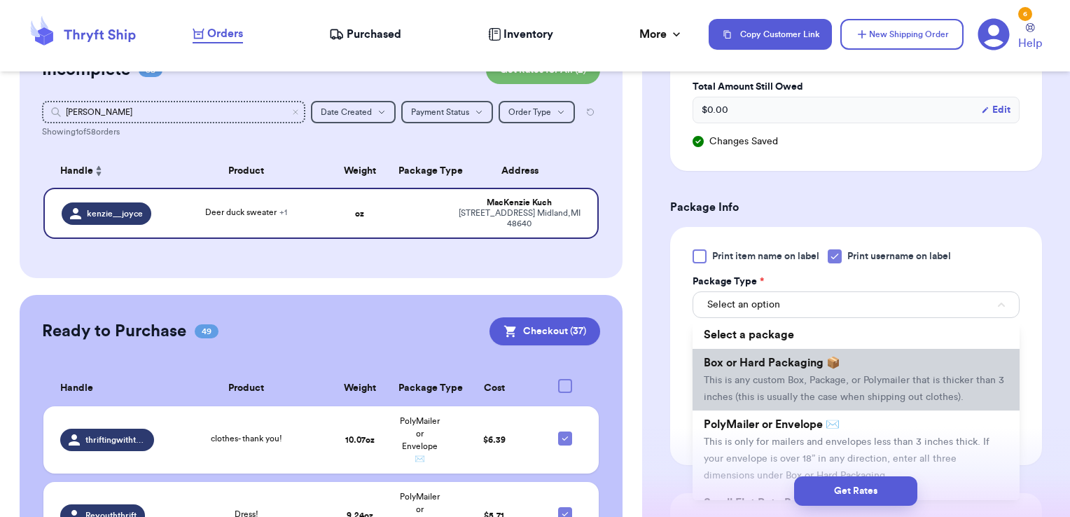
click at [775, 383] on span "This is any custom Box, Package, or Polymailer that is thicker than 3 inches (t…" at bounding box center [854, 389] width 301 height 27
